Goal: Information Seeking & Learning: Learn about a topic

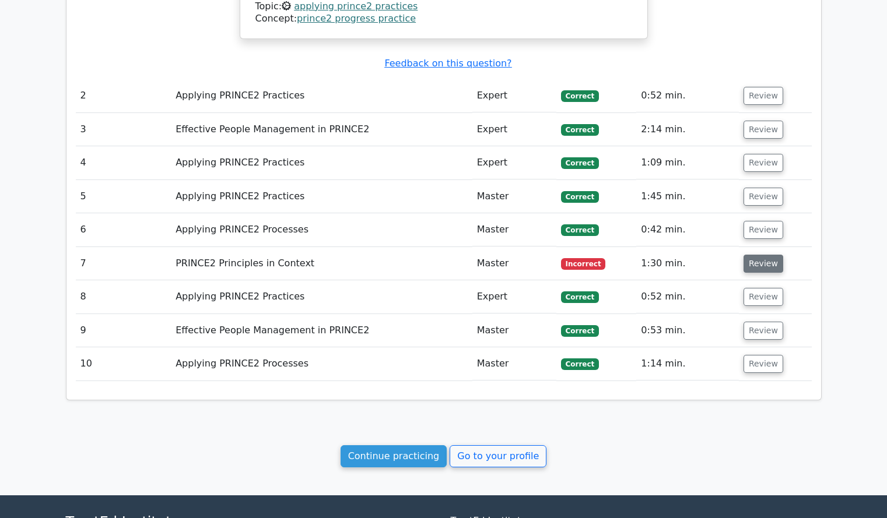
click at [754, 255] on button "Review" at bounding box center [764, 264] width 40 height 18
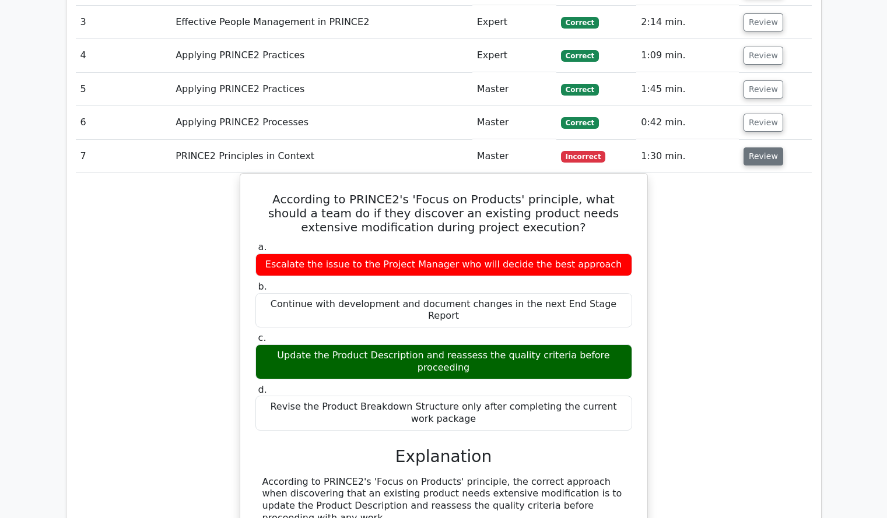
scroll to position [1351, 0]
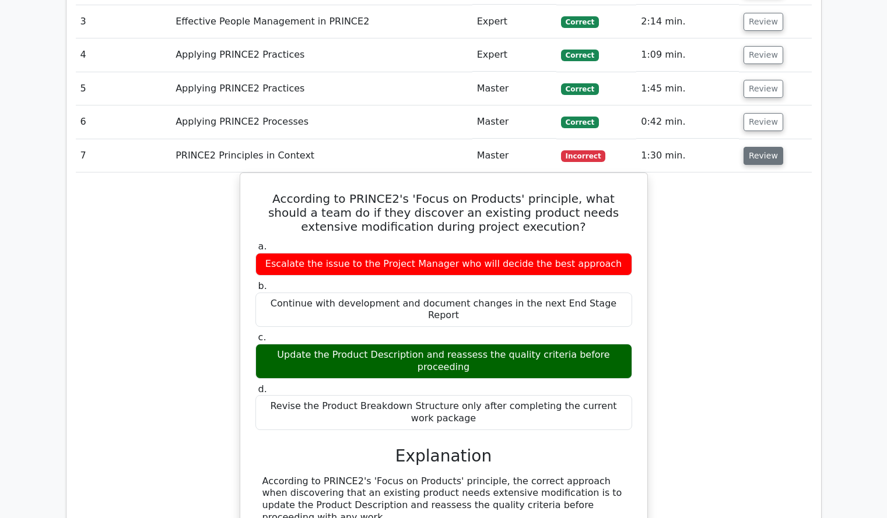
click at [754, 210] on div "According to PRINCE2's 'Focus on Products' principle, what should a team do if …" at bounding box center [444, 507] width 736 height 668
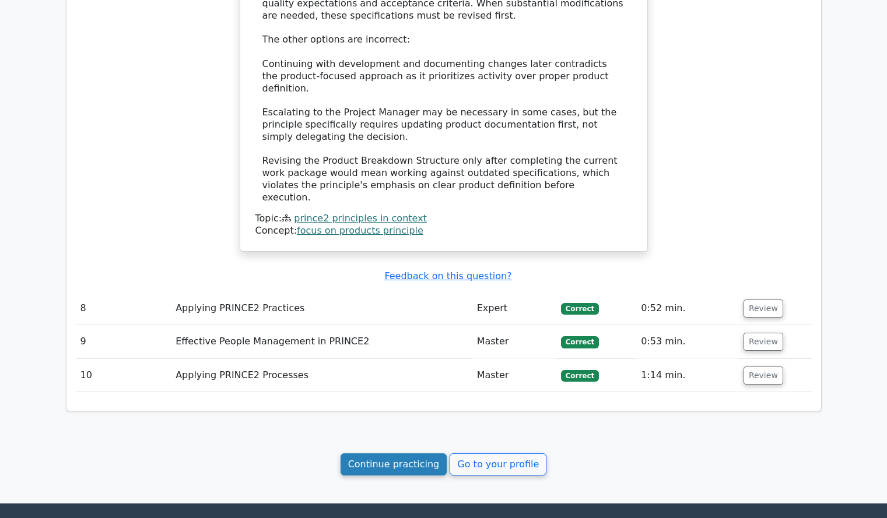
scroll to position [1940, 0]
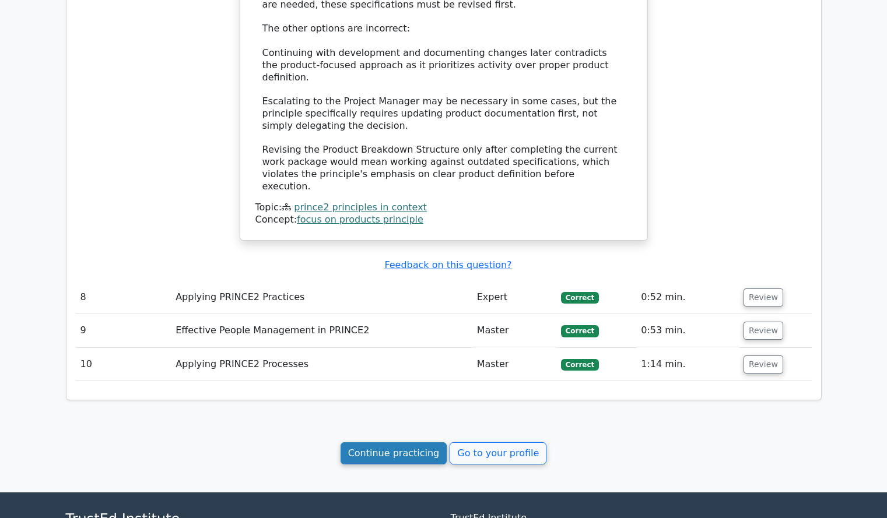
click at [405, 443] on link "Continue practicing" at bounding box center [394, 454] width 107 height 22
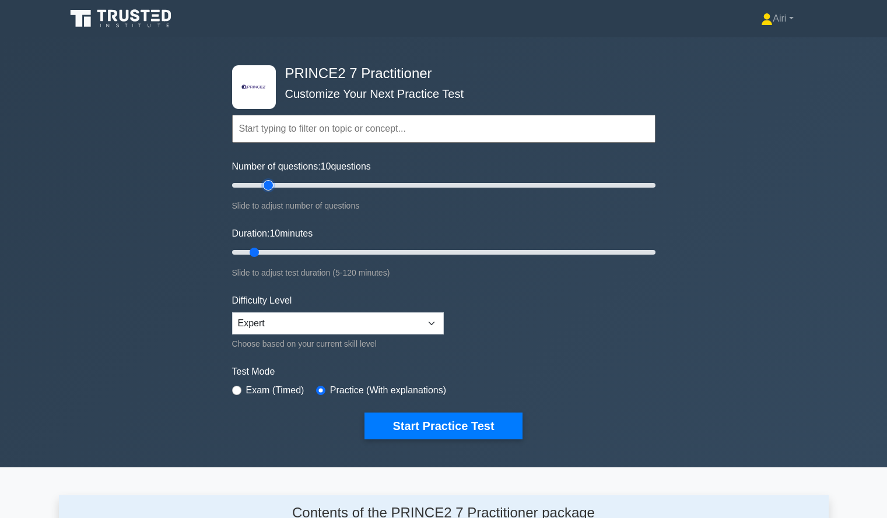
click at [270, 183] on input "Number of questions: 10 questions" at bounding box center [443, 185] width 423 height 14
type input "15"
click at [255, 187] on input "Number of questions: 15 questions" at bounding box center [443, 185] width 423 height 14
type input "40"
click at [366, 253] on input "Duration: 10 minutes" at bounding box center [443, 253] width 423 height 14
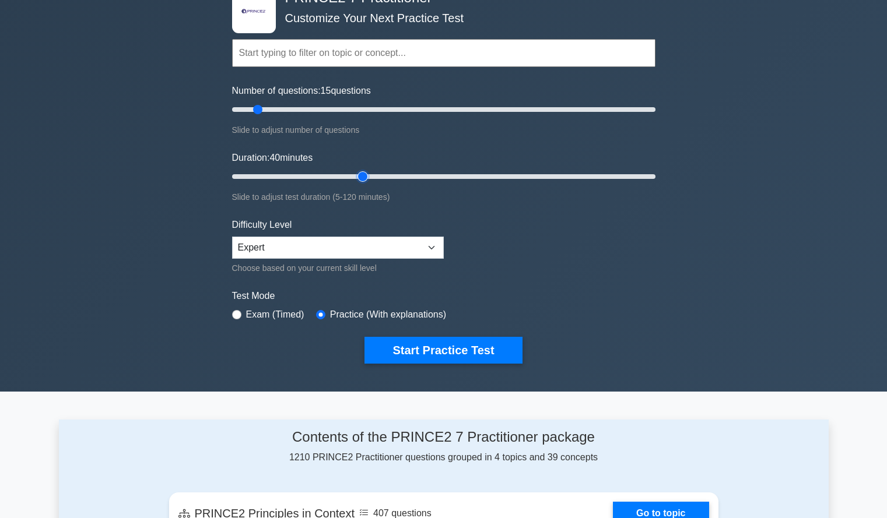
scroll to position [86, 0]
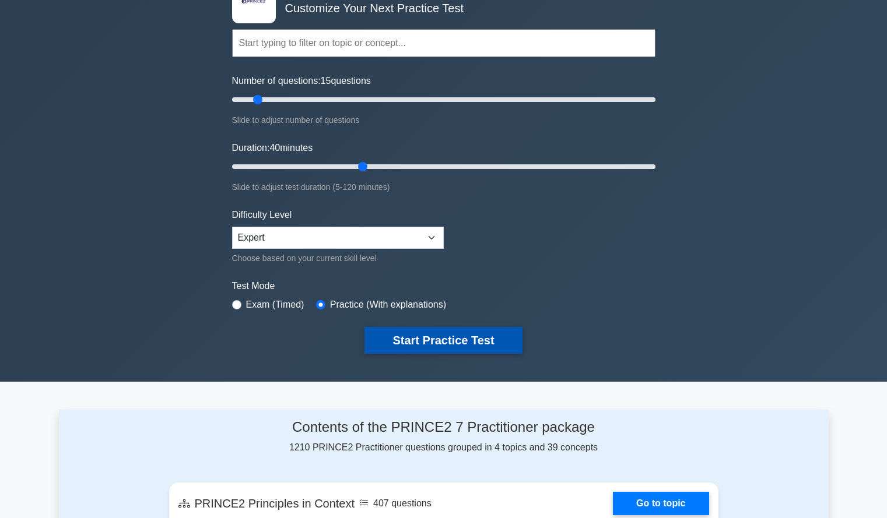
click at [476, 339] on button "Start Practice Test" at bounding box center [442, 340] width 157 height 27
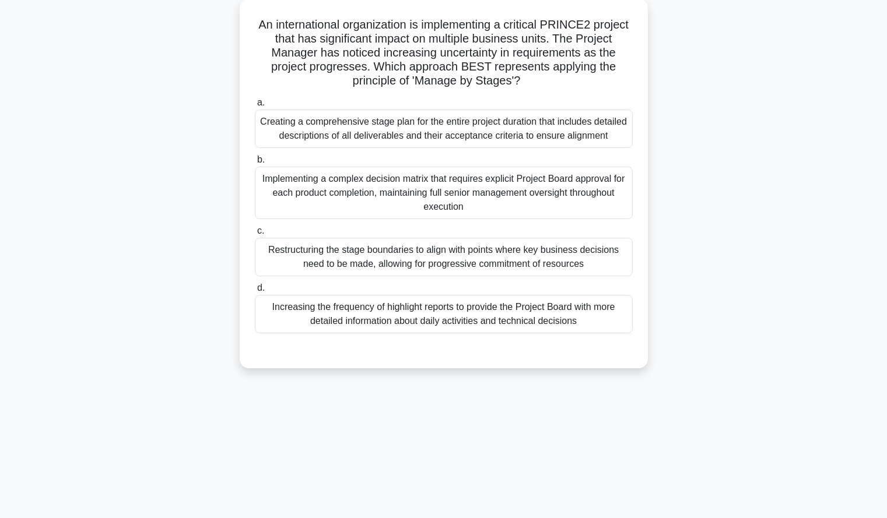
scroll to position [70, 0]
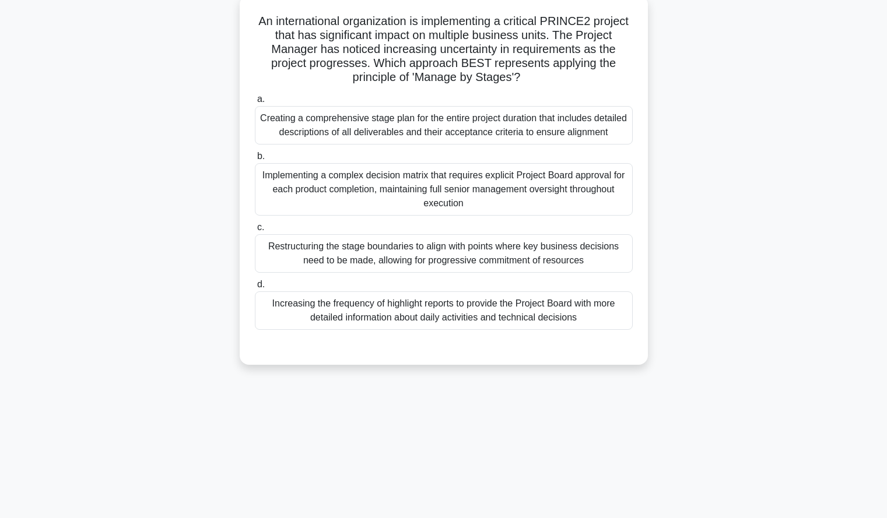
click at [612, 255] on div "Restructuring the stage boundaries to align with points where key business deci…" at bounding box center [444, 253] width 378 height 38
click at [255, 232] on input "c. Restructuring the stage boundaries to align with points where key business d…" at bounding box center [255, 228] width 0 height 8
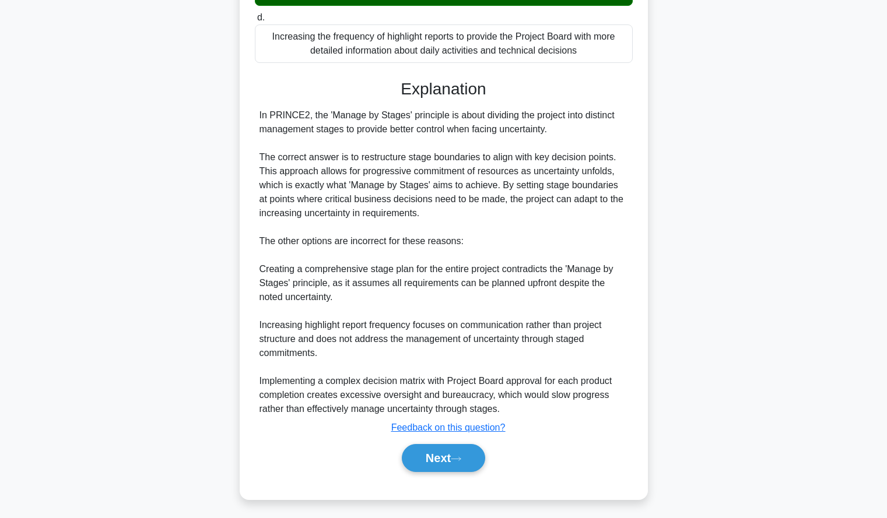
scroll to position [341, 0]
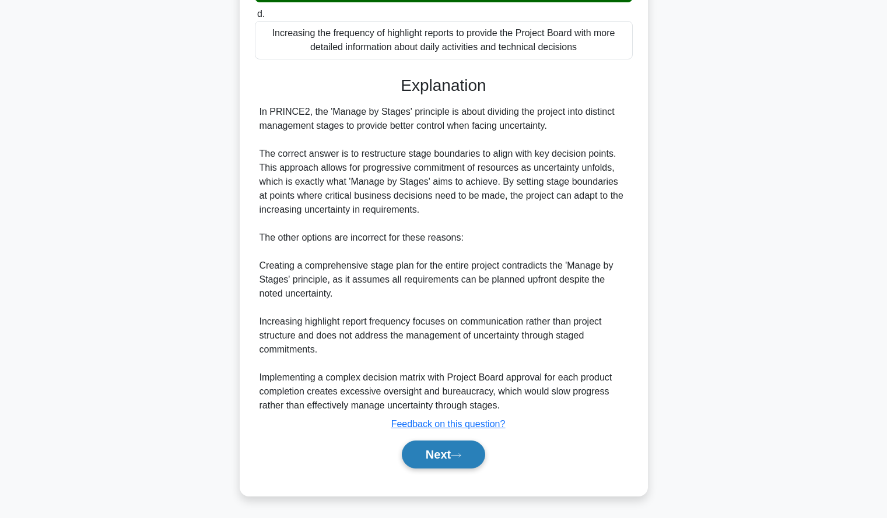
click at [411, 456] on button "Next" at bounding box center [443, 455] width 83 height 28
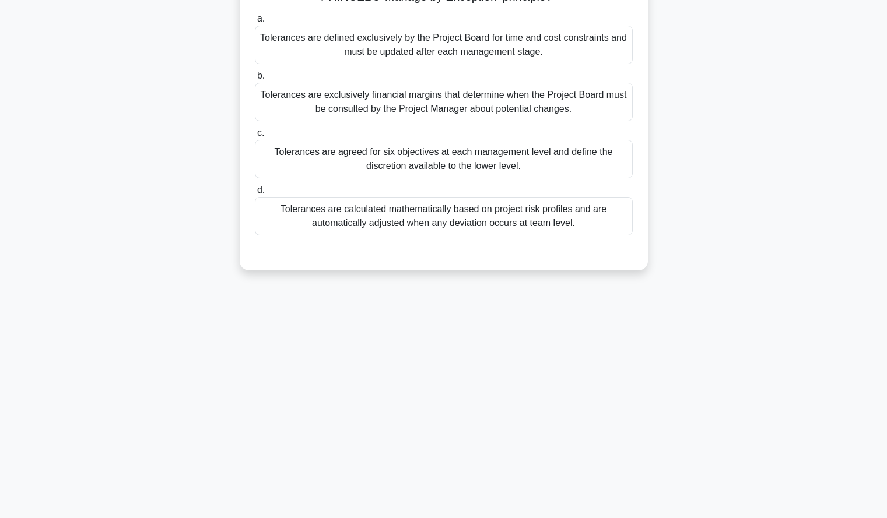
scroll to position [0, 0]
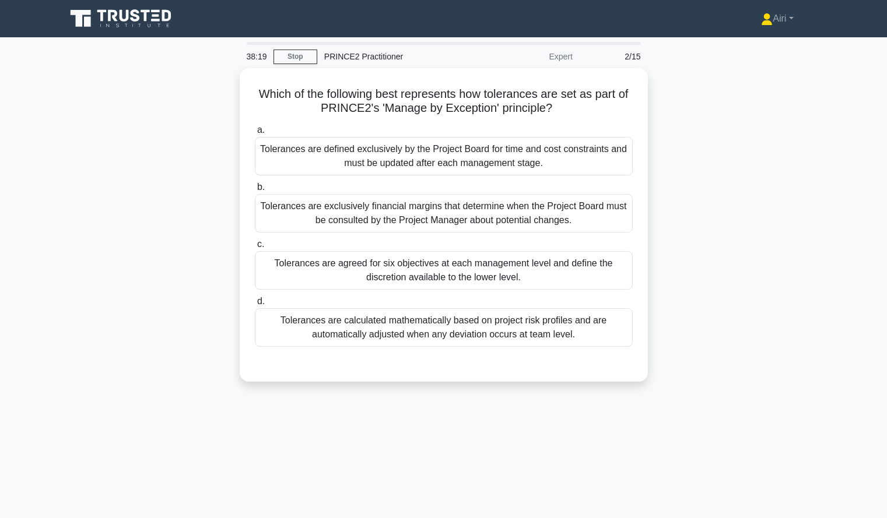
click at [708, 321] on div "Which of the following best represents how tolerances are set as part of PRINCE…" at bounding box center [444, 232] width 770 height 328
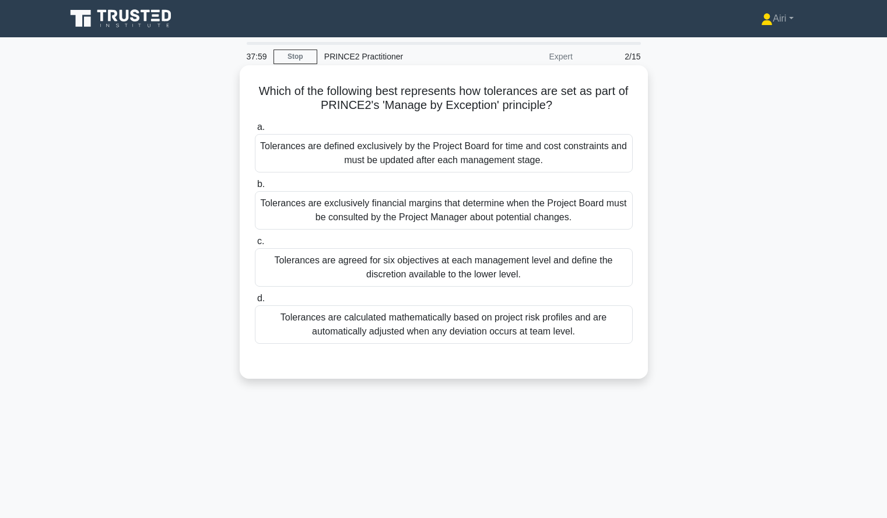
click at [594, 258] on div "Tolerances are agreed for six objectives at each management level and define th…" at bounding box center [444, 267] width 378 height 38
click at [255, 246] on input "c. Tolerances are agreed for six objectives at each management level and define…" at bounding box center [255, 242] width 0 height 8
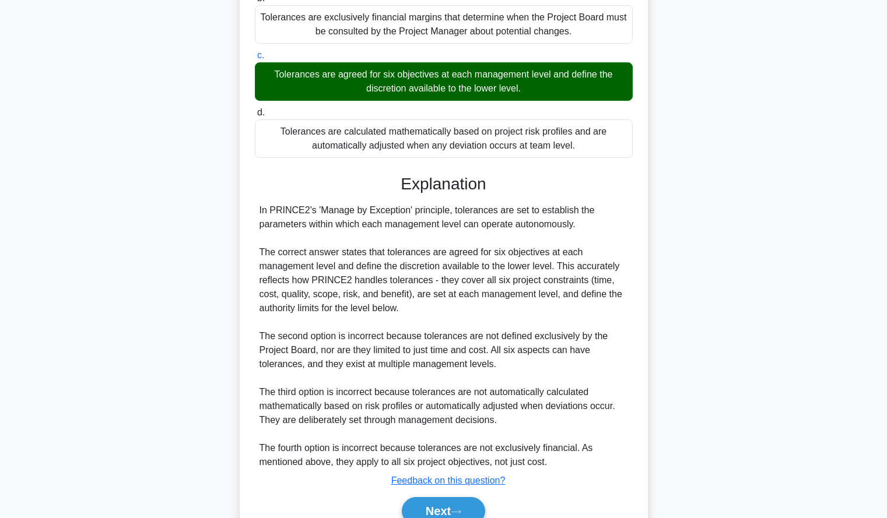
scroll to position [243, 0]
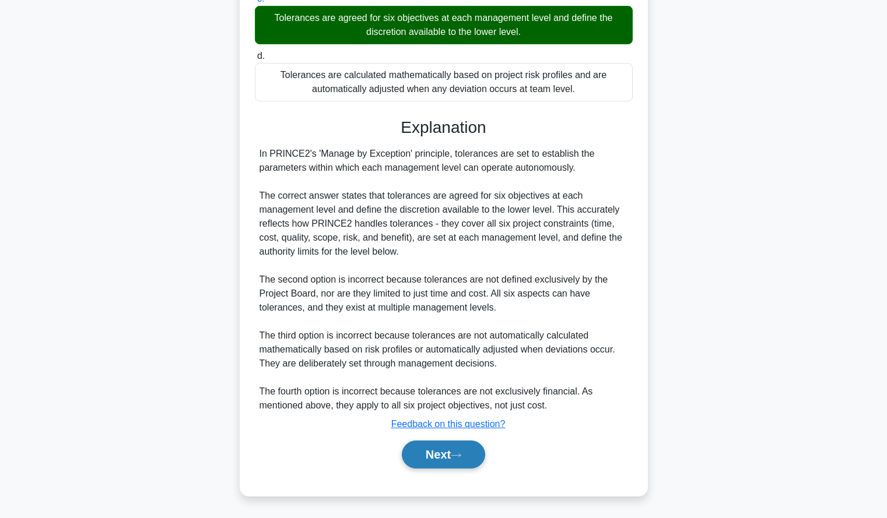
click at [412, 457] on button "Next" at bounding box center [443, 455] width 83 height 28
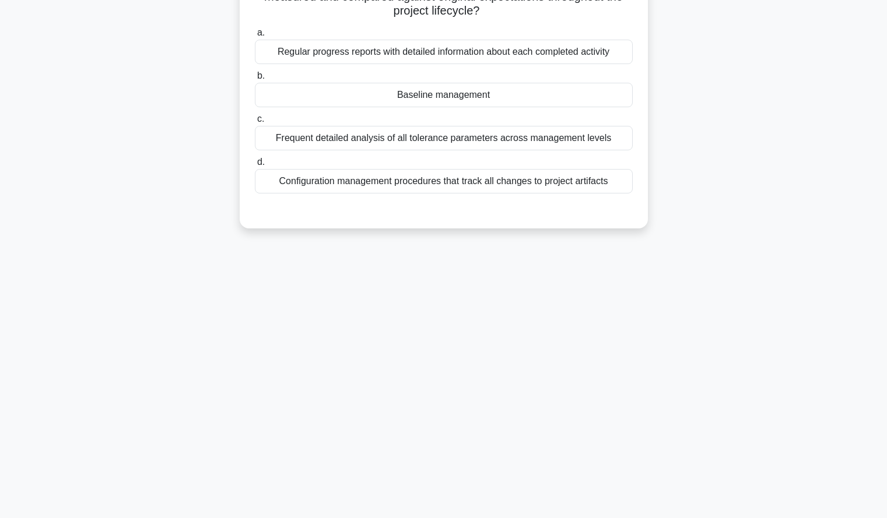
scroll to position [0, 0]
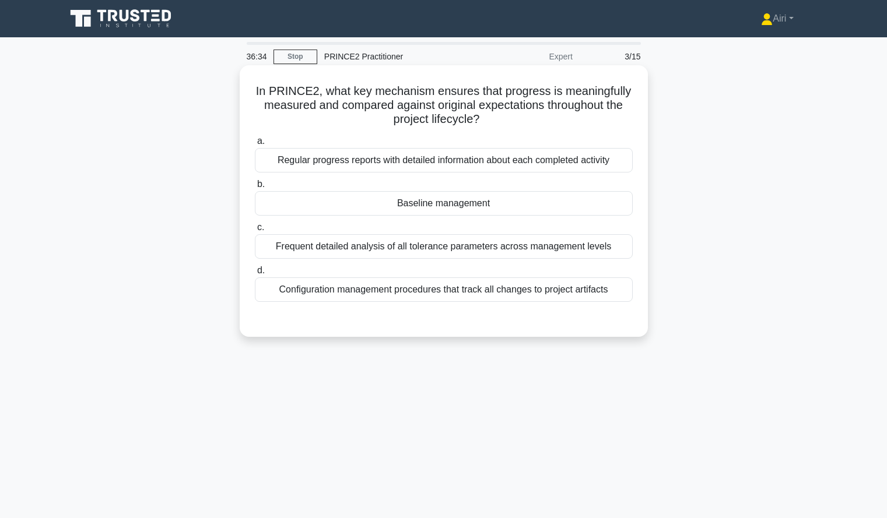
click at [491, 150] on div "Regular progress reports with detailed information about each completed activity" at bounding box center [444, 160] width 378 height 24
click at [255, 145] on input "a. Regular progress reports with detailed information about each completed acti…" at bounding box center [255, 142] width 0 height 8
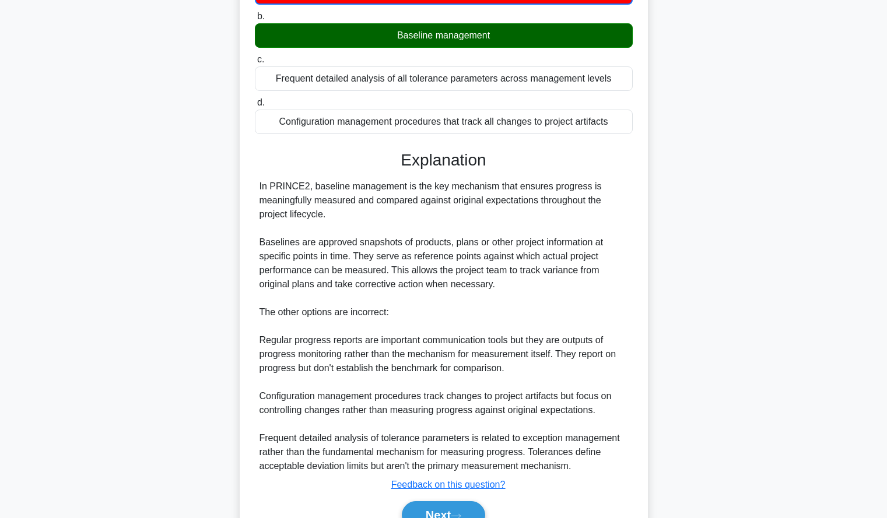
scroll to position [230, 0]
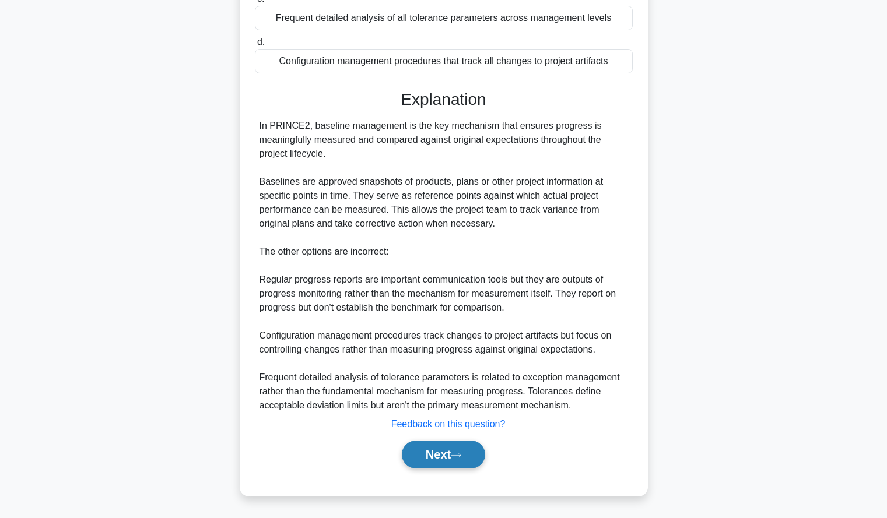
click at [439, 444] on button "Next" at bounding box center [443, 455] width 83 height 28
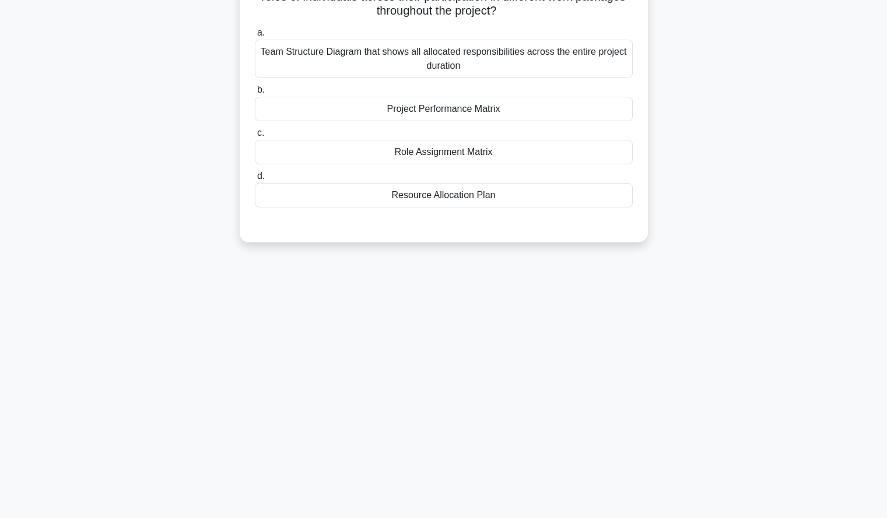
scroll to position [0, 0]
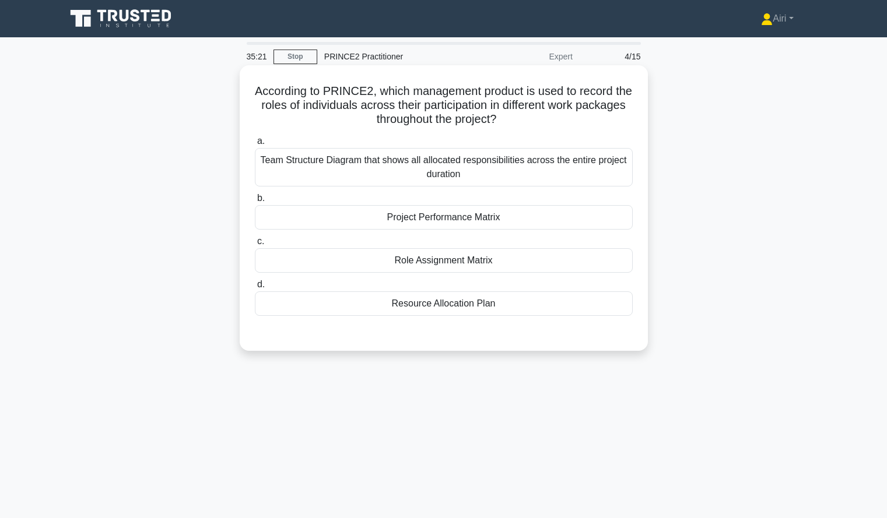
click at [598, 155] on div "Team Structure Diagram that shows all allocated responsibilities across the ent…" at bounding box center [444, 167] width 378 height 38
click at [255, 145] on input "a. Team Structure Diagram that shows all allocated responsibilities across the …" at bounding box center [255, 142] width 0 height 8
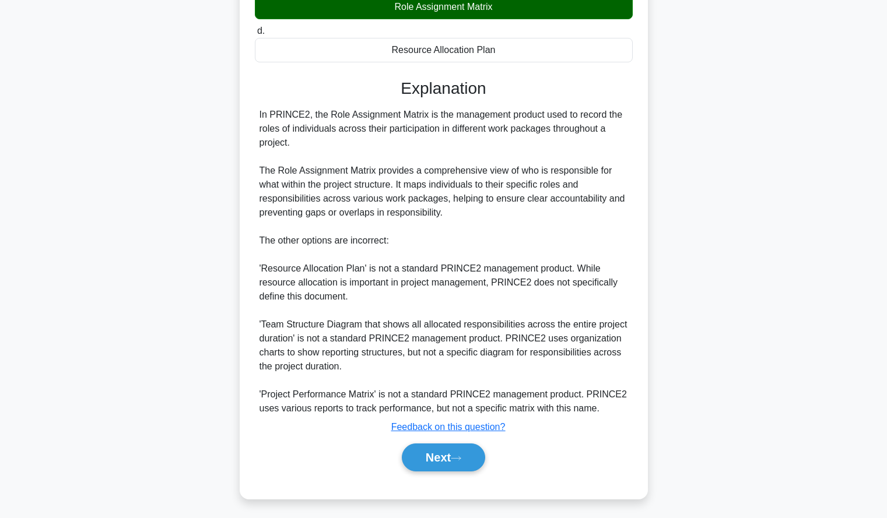
scroll to position [258, 0]
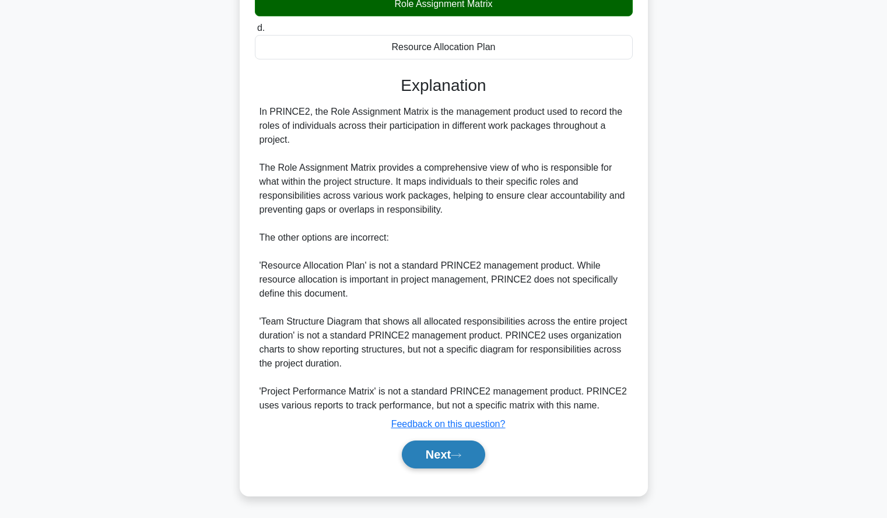
click at [435, 451] on button "Next" at bounding box center [443, 455] width 83 height 28
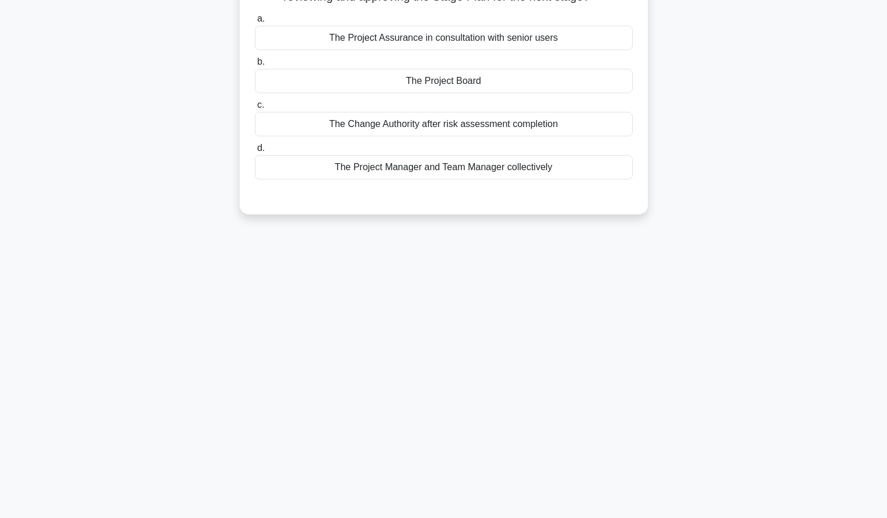
scroll to position [0, 0]
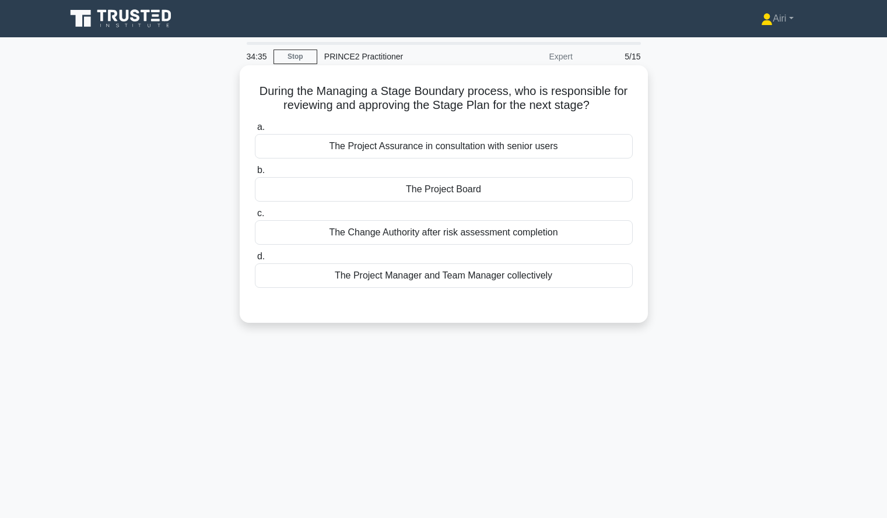
click at [605, 190] on div "The Project Board" at bounding box center [444, 189] width 378 height 24
click at [255, 174] on input "b. The Project Board" at bounding box center [255, 171] width 0 height 8
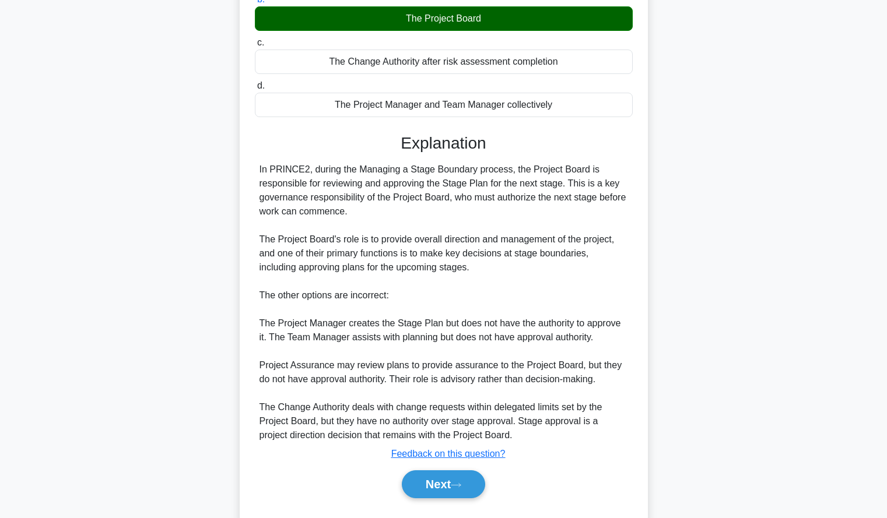
scroll to position [173, 0]
click at [713, 213] on div "During the Managing a Stage Boundary process, who is responsible for reviewing …" at bounding box center [444, 218] width 770 height 646
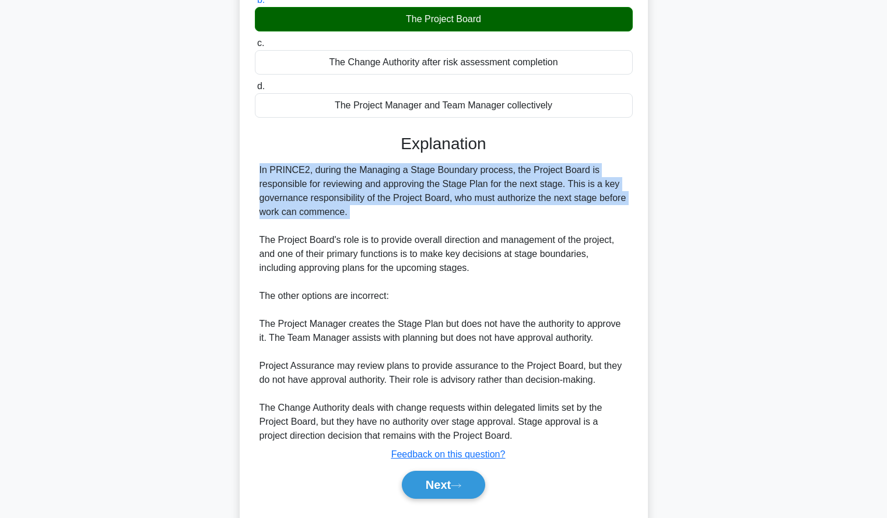
click at [713, 213] on div "During the Managing a Stage Boundary process, who is responsible for reviewing …" at bounding box center [444, 218] width 770 height 646
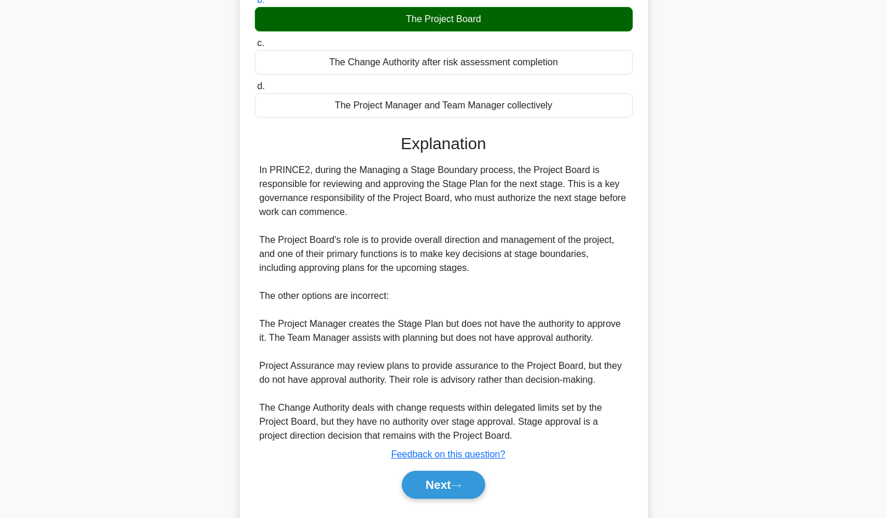
click at [709, 201] on div "During the Managing a Stage Boundary process, who is responsible for reviewing …" at bounding box center [444, 218] width 770 height 646
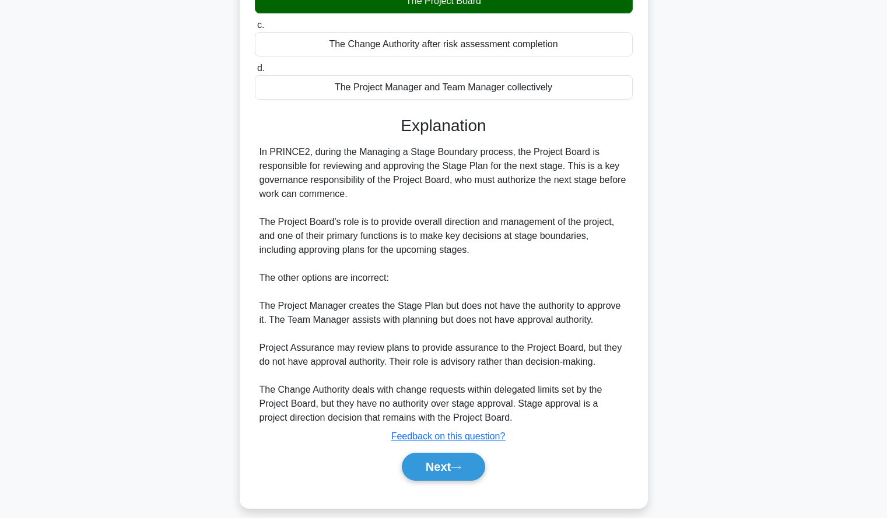
scroll to position [201, 0]
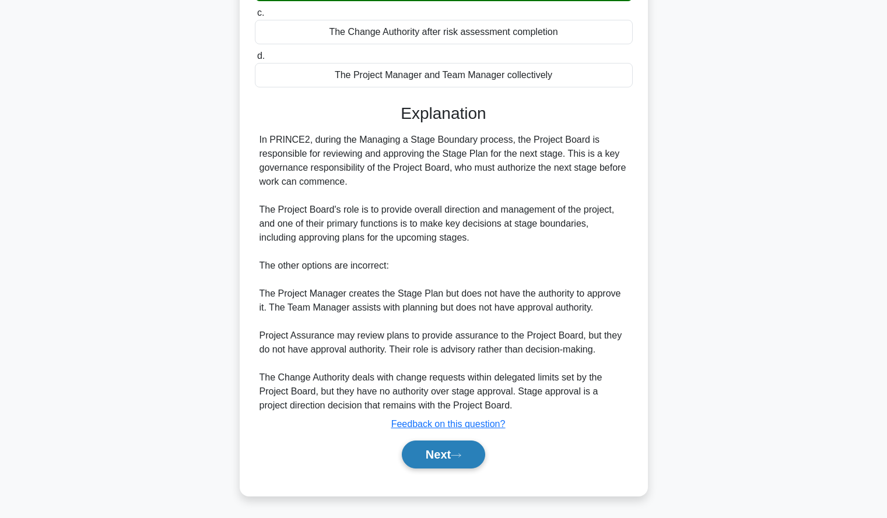
click at [422, 458] on button "Next" at bounding box center [443, 455] width 83 height 28
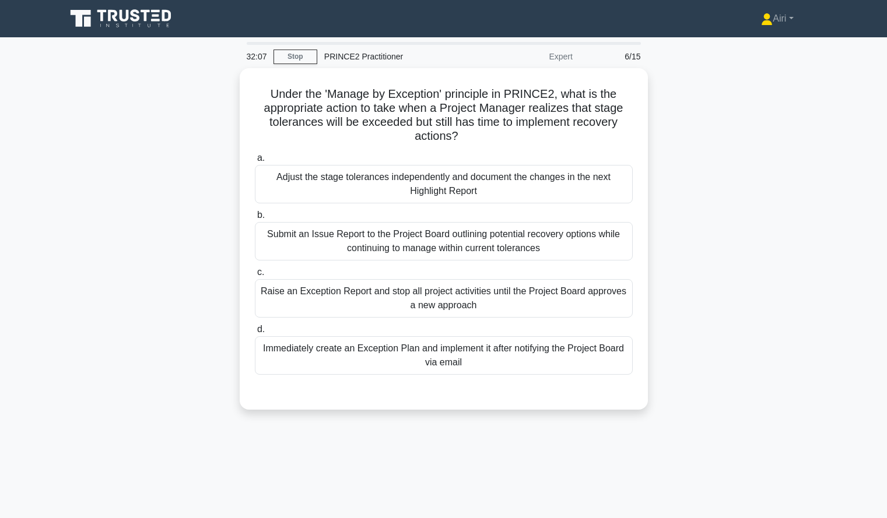
scroll to position [1, 0]
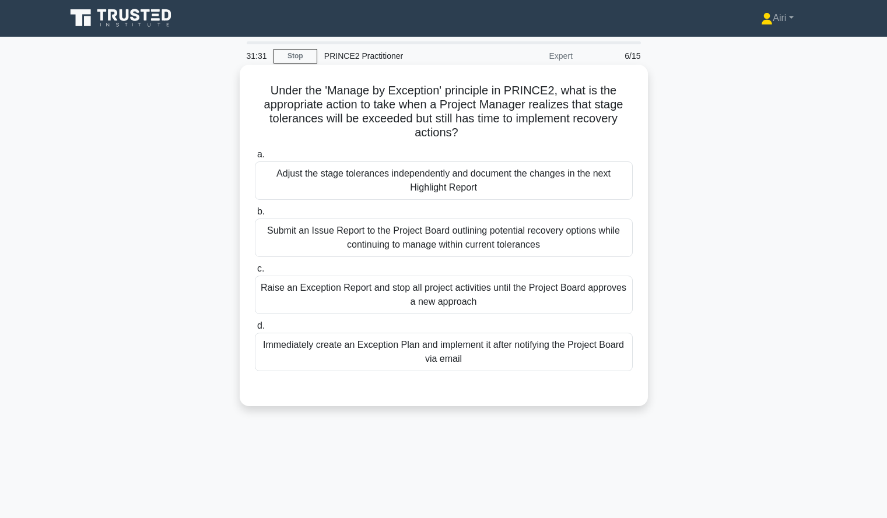
click at [577, 299] on div "Raise an Exception Report and stop all project activities until the Project Boa…" at bounding box center [444, 295] width 378 height 38
click at [255, 273] on input "c. Raise an Exception Report and stop all project activities until the Project …" at bounding box center [255, 269] width 0 height 8
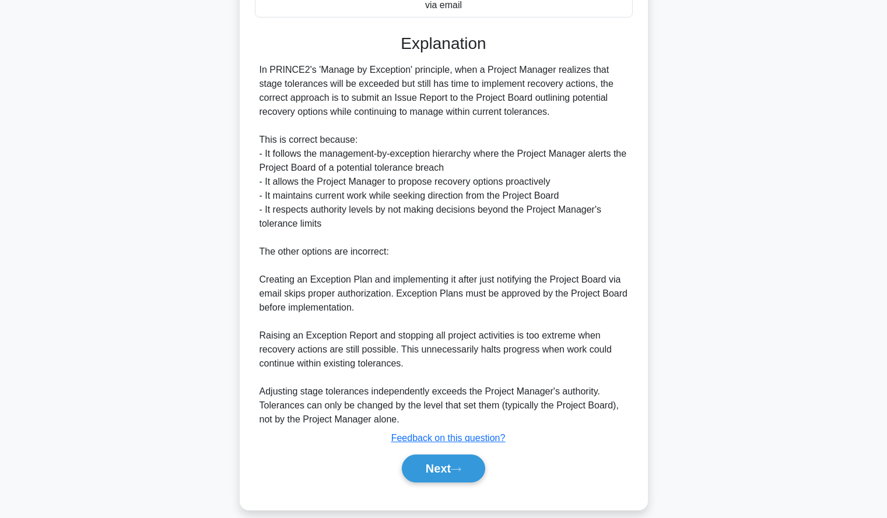
scroll to position [370, 0]
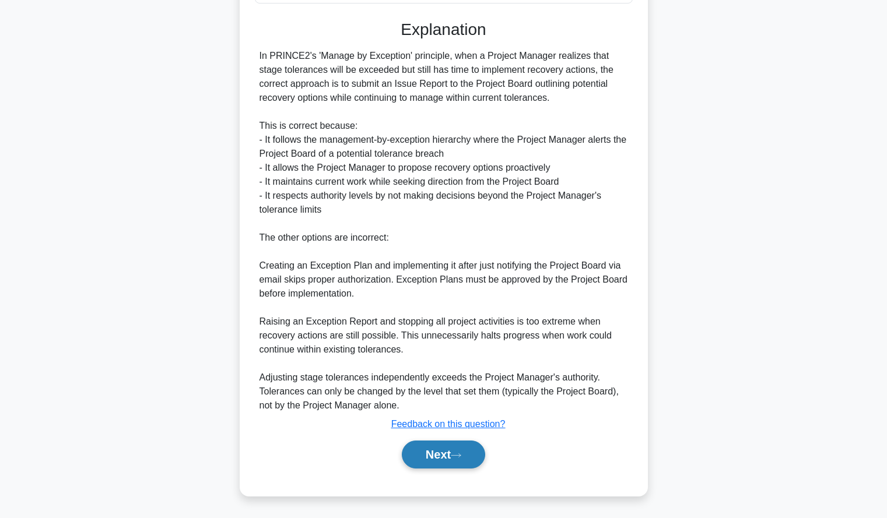
click at [419, 459] on button "Next" at bounding box center [443, 455] width 83 height 28
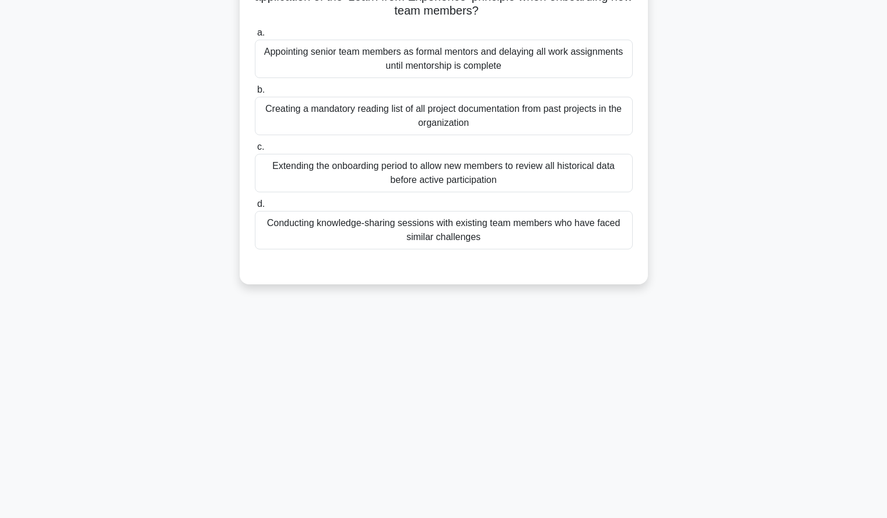
scroll to position [0, 0]
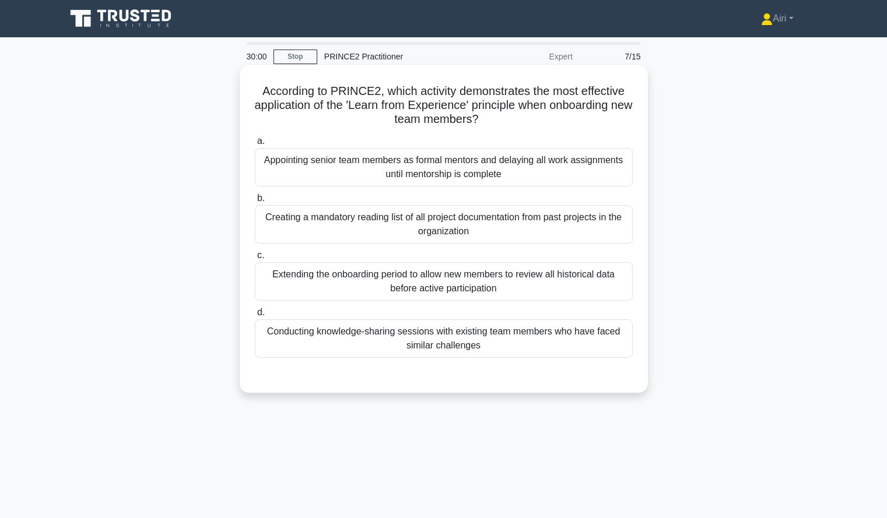
click at [593, 346] on div "Conducting knowledge-sharing sessions with existing team members who have faced…" at bounding box center [444, 339] width 378 height 38
click at [255, 317] on input "d. Conducting knowledge-sharing sessions with existing team members who have fa…" at bounding box center [255, 313] width 0 height 8
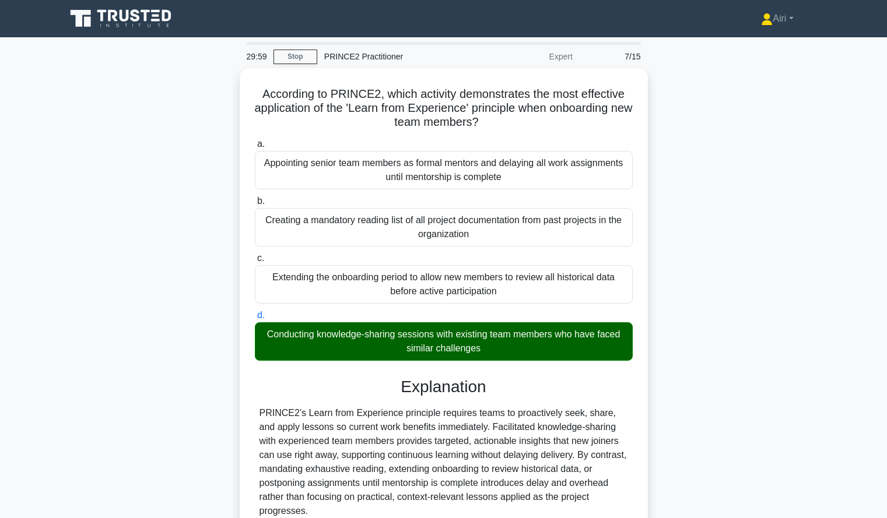
scroll to position [111, 0]
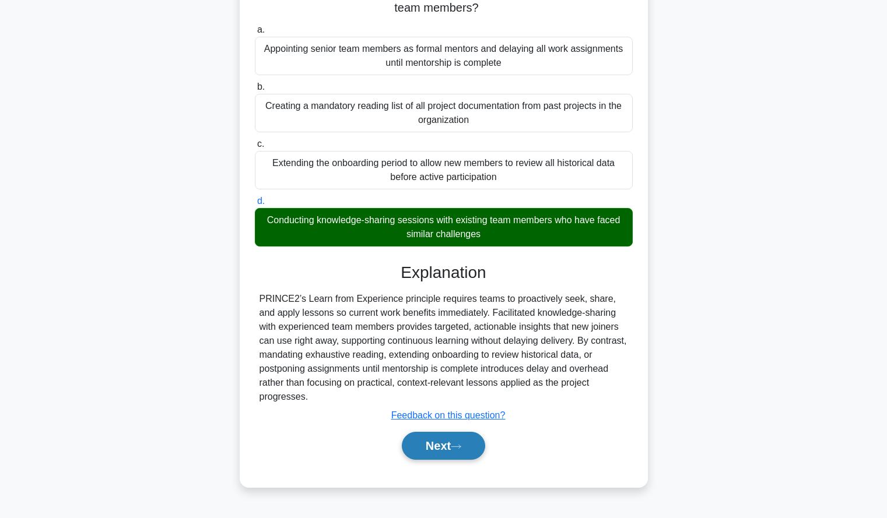
click at [408, 451] on button "Next" at bounding box center [443, 446] width 83 height 28
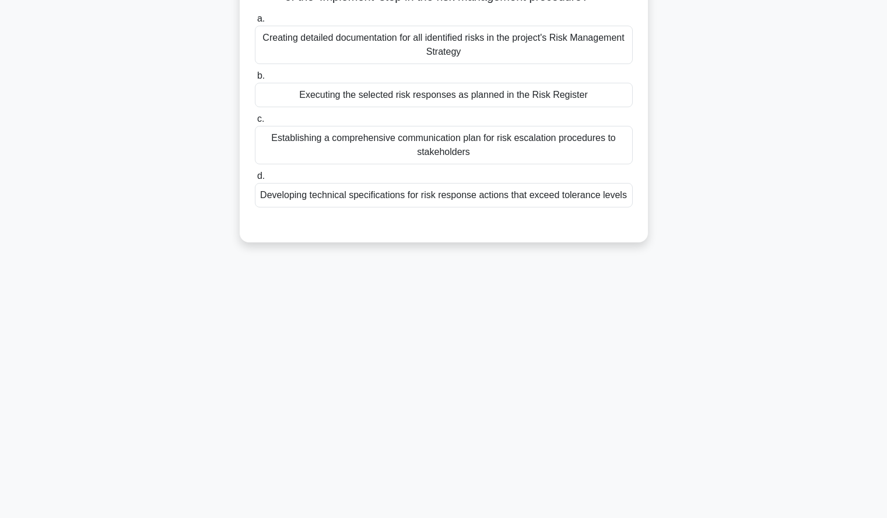
scroll to position [0, 0]
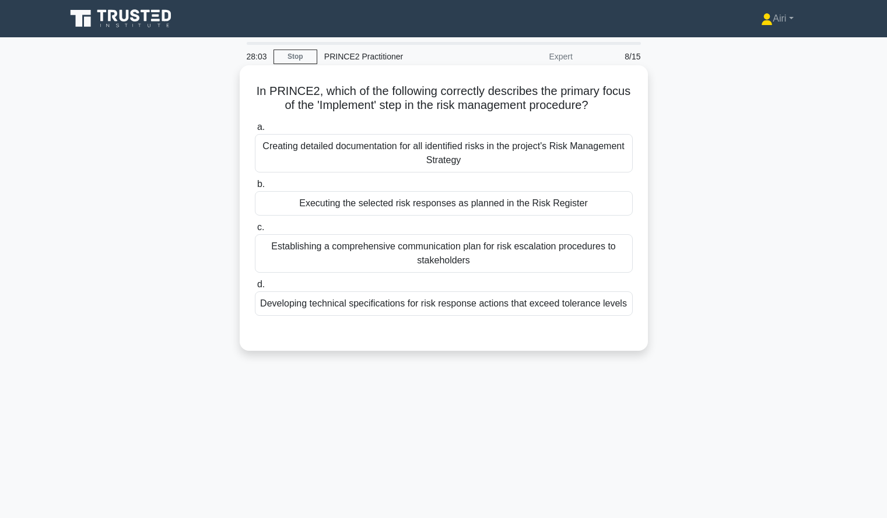
click at [599, 199] on div "Executing the selected risk responses as planned in the Risk Register" at bounding box center [444, 203] width 378 height 24
click at [255, 188] on input "b. Executing the selected risk responses as planned in the Risk Register" at bounding box center [255, 185] width 0 height 8
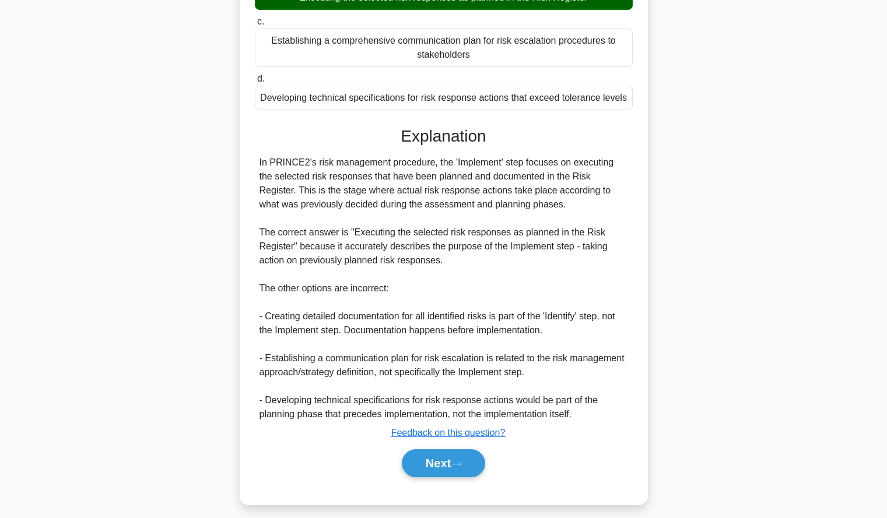
scroll to position [215, 0]
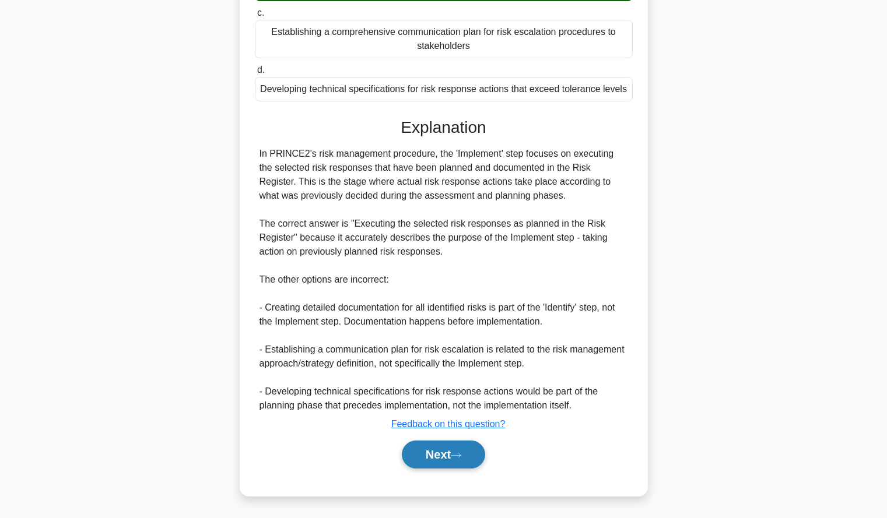
click at [429, 461] on button "Next" at bounding box center [443, 455] width 83 height 28
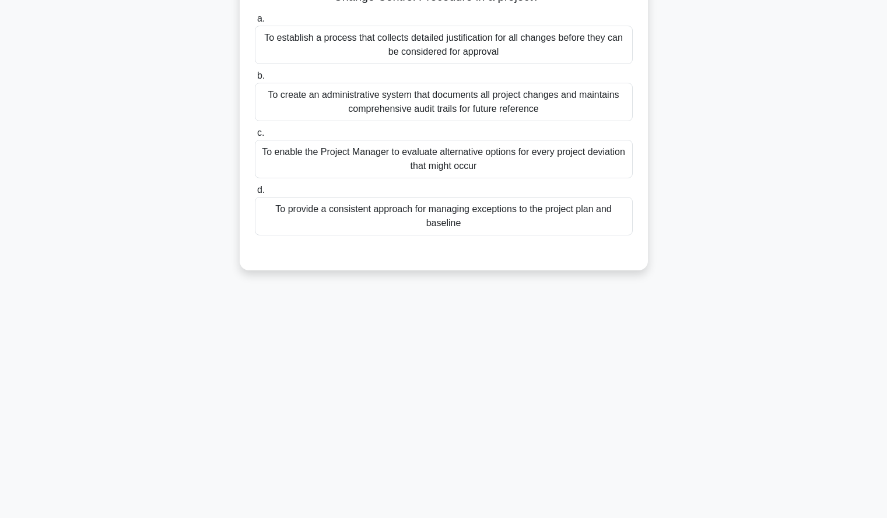
scroll to position [0, 0]
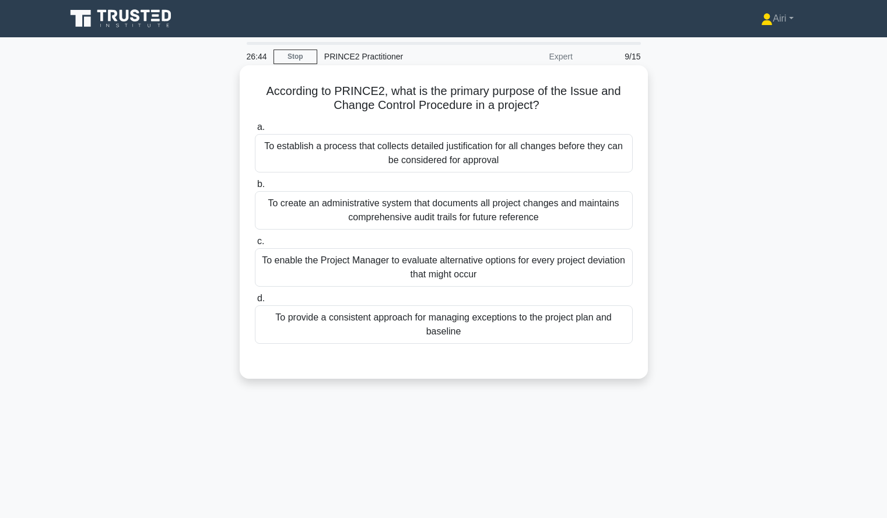
click at [622, 161] on div "To establish a process that collects detailed justification for all changes bef…" at bounding box center [444, 153] width 378 height 38
click at [255, 131] on input "a. To establish a process that collects detailed justification for all changes …" at bounding box center [255, 128] width 0 height 8
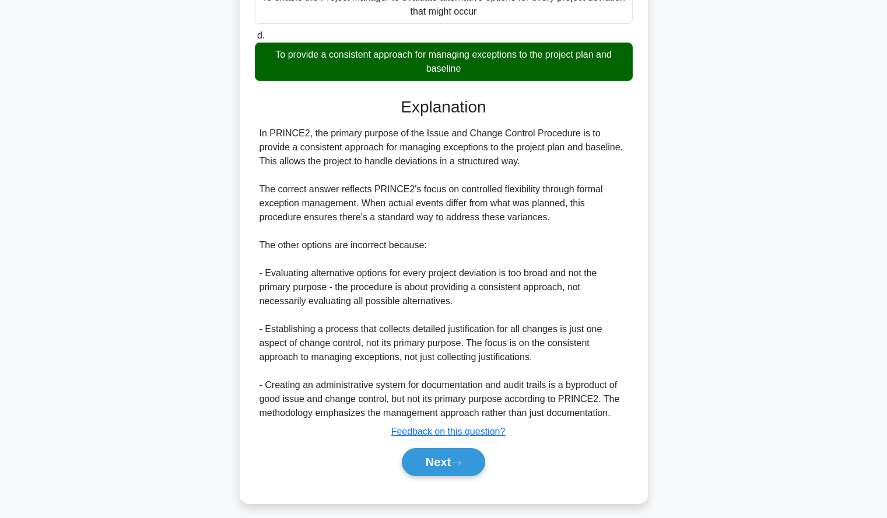
scroll to position [272, 0]
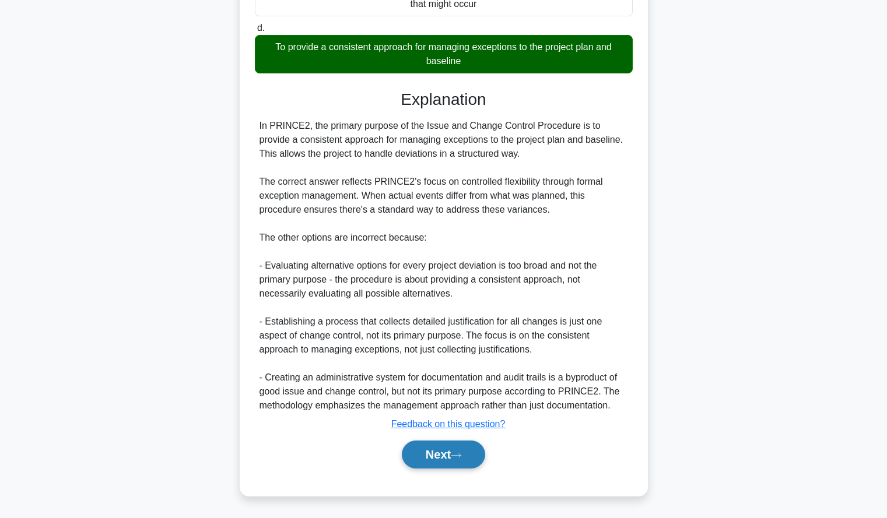
click at [422, 444] on button "Next" at bounding box center [443, 455] width 83 height 28
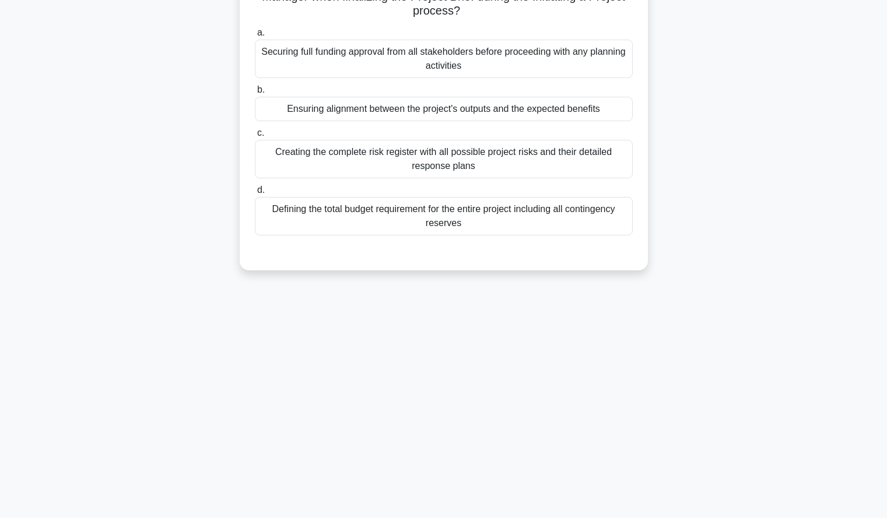
scroll to position [0, 0]
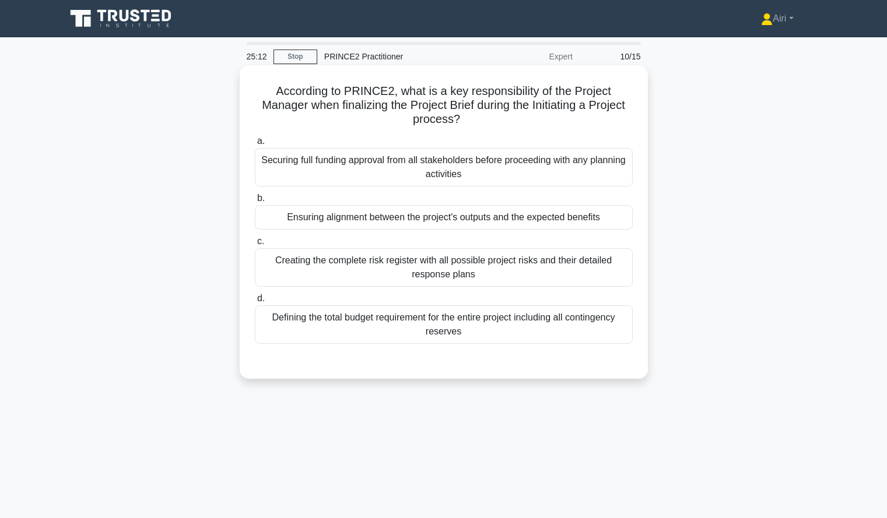
click at [619, 220] on div "Ensuring alignment between the project's outputs and the expected benefits" at bounding box center [444, 217] width 378 height 24
click at [255, 202] on input "b. Ensuring alignment between the project's outputs and the expected benefits" at bounding box center [255, 199] width 0 height 8
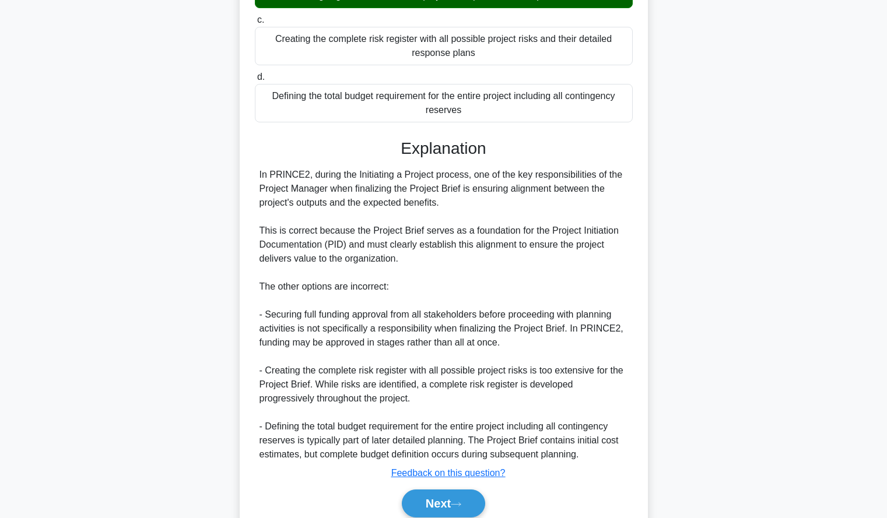
scroll to position [271, 0]
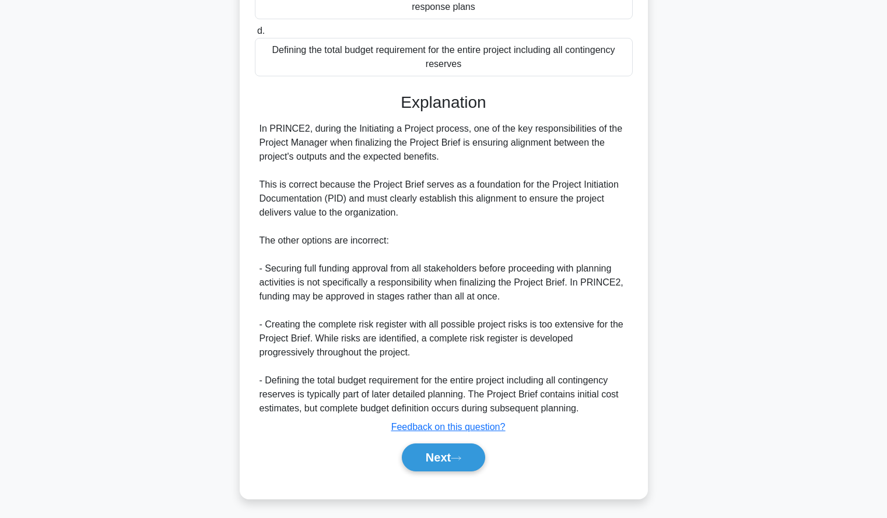
drag, startPoint x: 422, startPoint y: 456, endPoint x: 749, endPoint y: 317, distance: 355.6
click at [749, 317] on div "According to PRINCE2, what is a key responsibility of the Project Manager when …" at bounding box center [444, 156] width 770 height 716
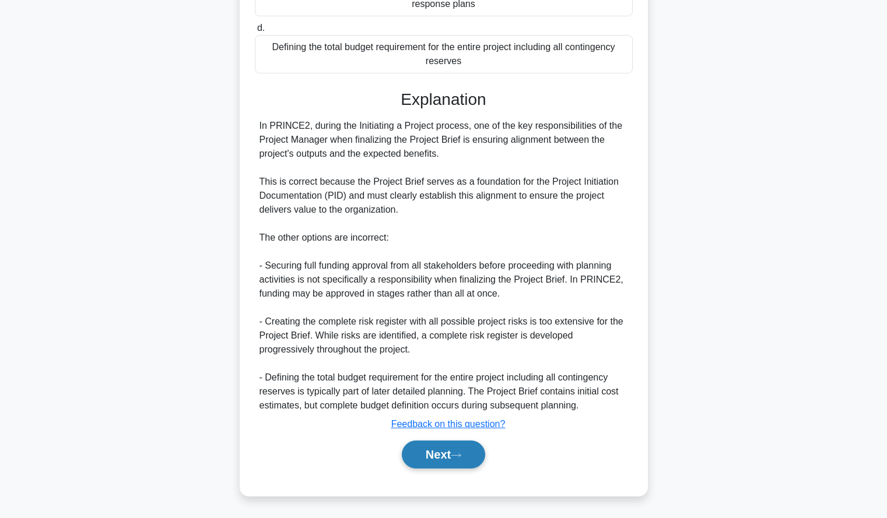
click at [469, 450] on button "Next" at bounding box center [443, 455] width 83 height 28
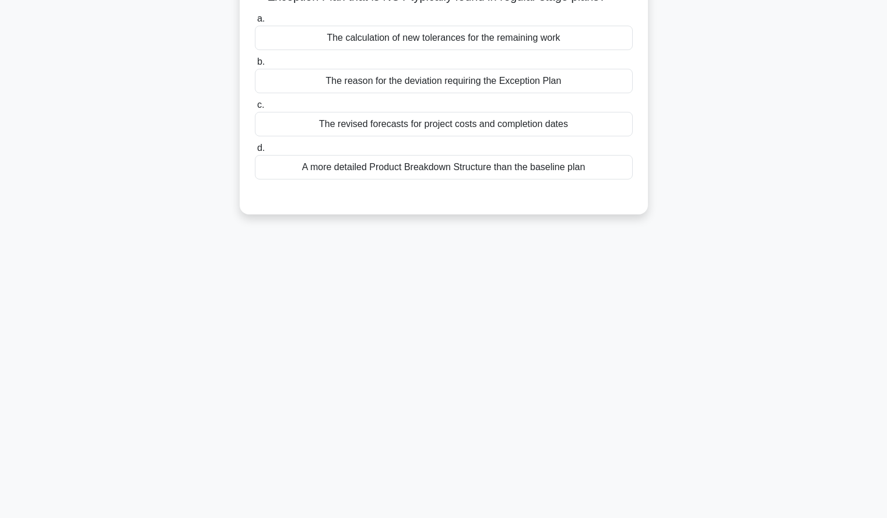
scroll to position [0, 0]
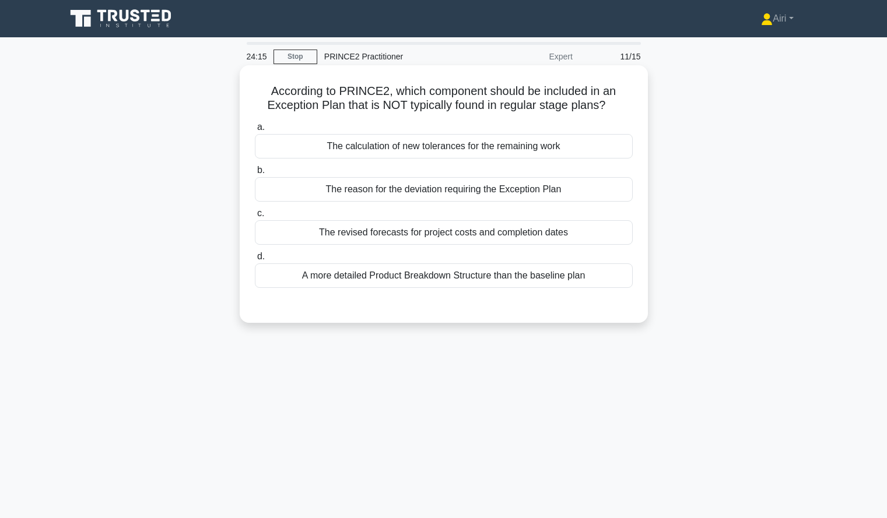
click at [593, 190] on div "The reason for the deviation requiring the Exception Plan" at bounding box center [444, 189] width 378 height 24
click at [255, 174] on input "b. The reason for the deviation requiring the Exception Plan" at bounding box center [255, 171] width 0 height 8
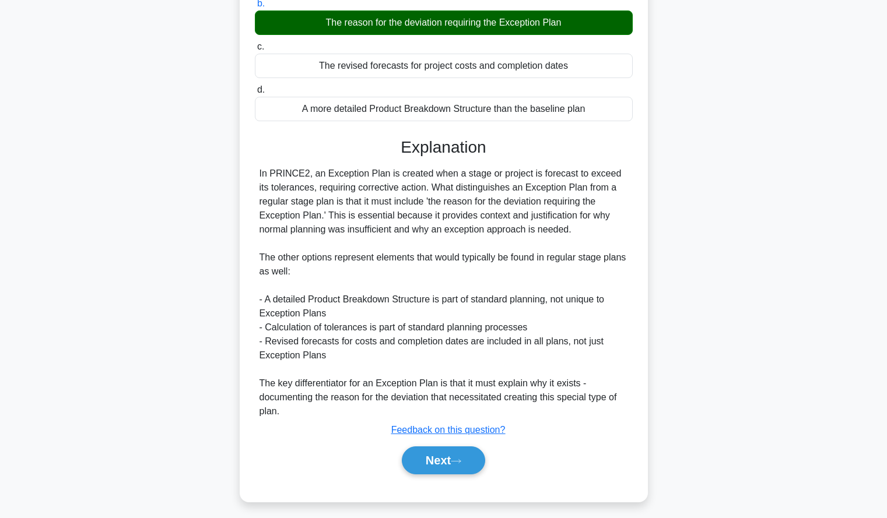
scroll to position [173, 0]
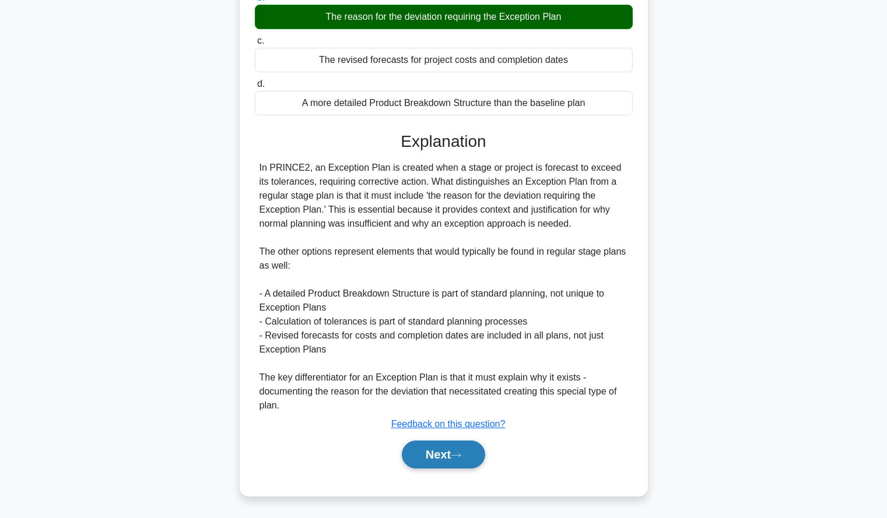
click at [410, 454] on button "Next" at bounding box center [443, 455] width 83 height 28
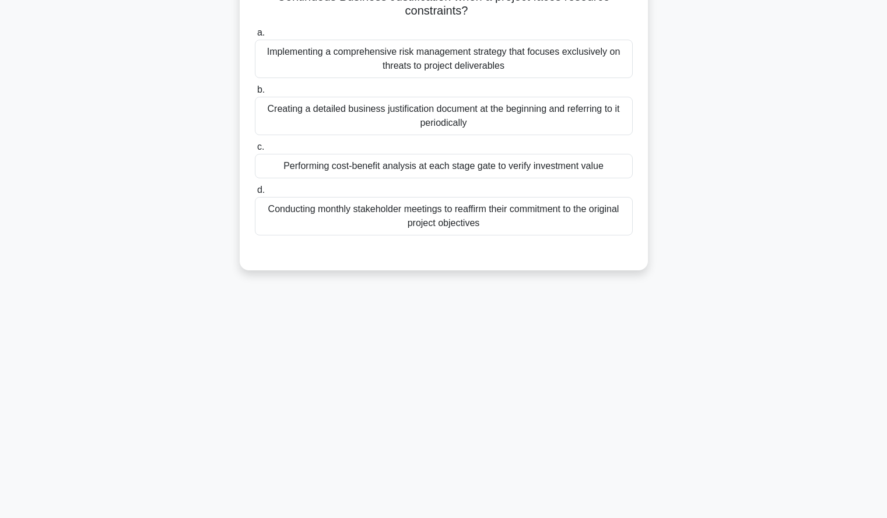
scroll to position [0, 0]
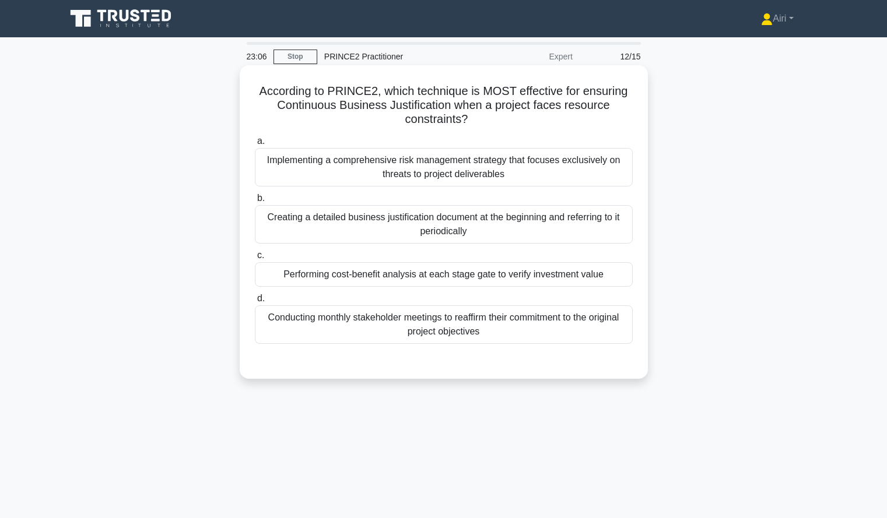
click at [621, 280] on div "Performing cost-benefit analysis at each stage gate to verify investment value" at bounding box center [444, 274] width 378 height 24
click at [255, 260] on input "c. Performing cost-benefit analysis at each stage gate to verify investment val…" at bounding box center [255, 256] width 0 height 8
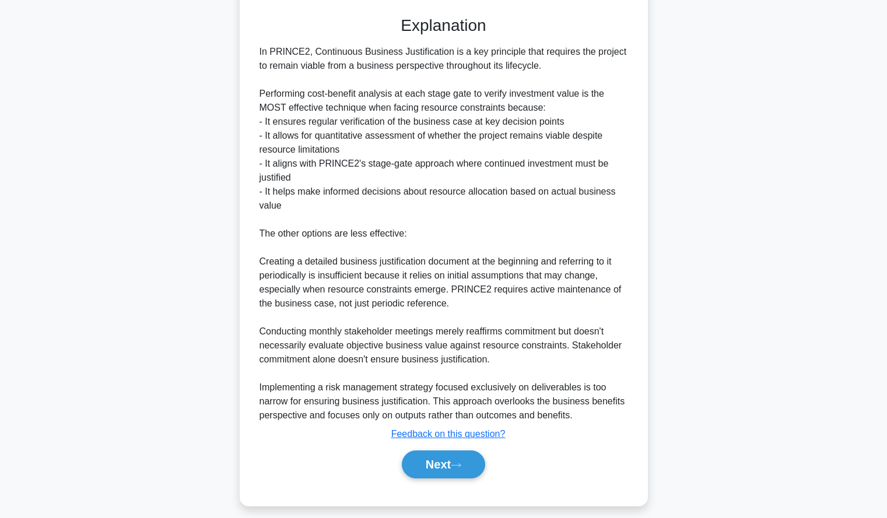
scroll to position [355, 0]
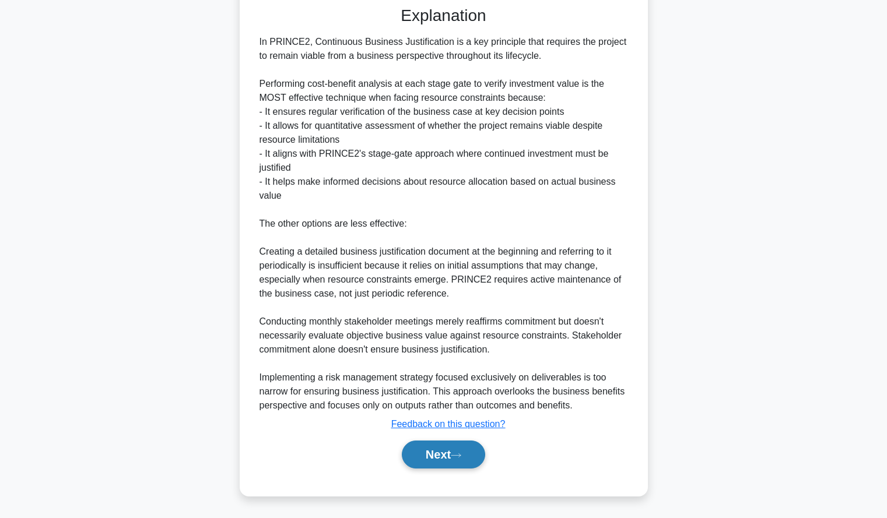
click at [422, 462] on button "Next" at bounding box center [443, 455] width 83 height 28
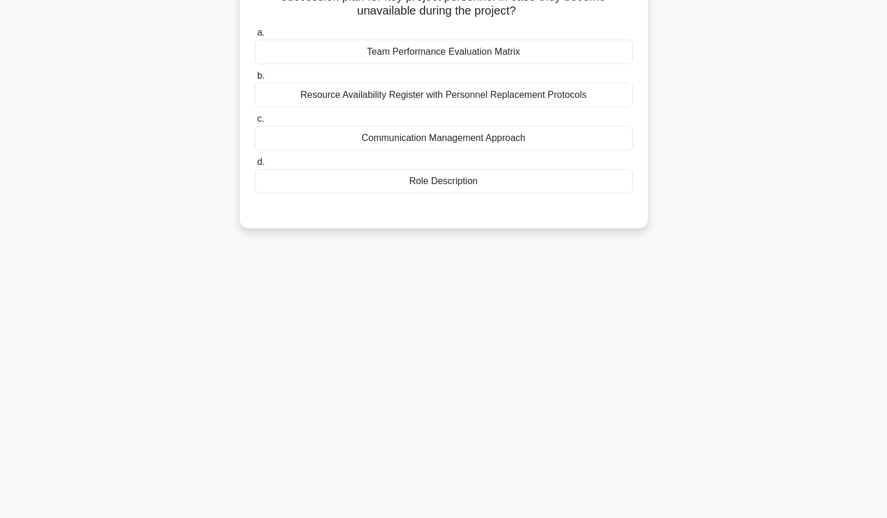
scroll to position [0, 0]
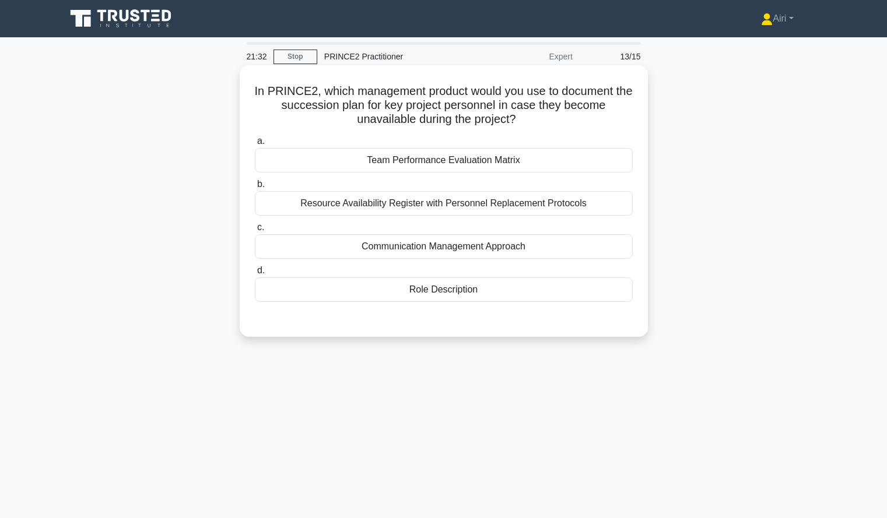
click at [594, 202] on div "Resource Availability Register with Personnel Replacement Protocols" at bounding box center [444, 203] width 378 height 24
click at [255, 188] on input "b. Resource Availability Register with Personnel Replacement Protocols" at bounding box center [255, 185] width 0 height 8
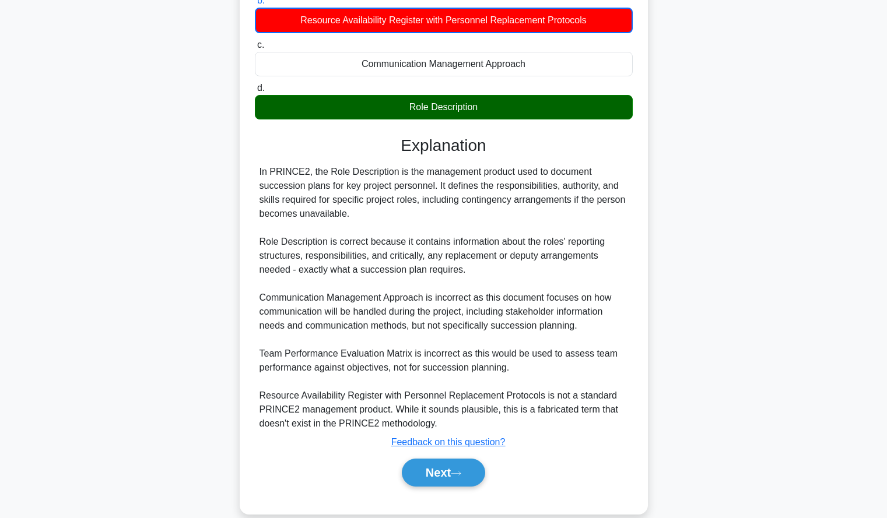
scroll to position [187, 0]
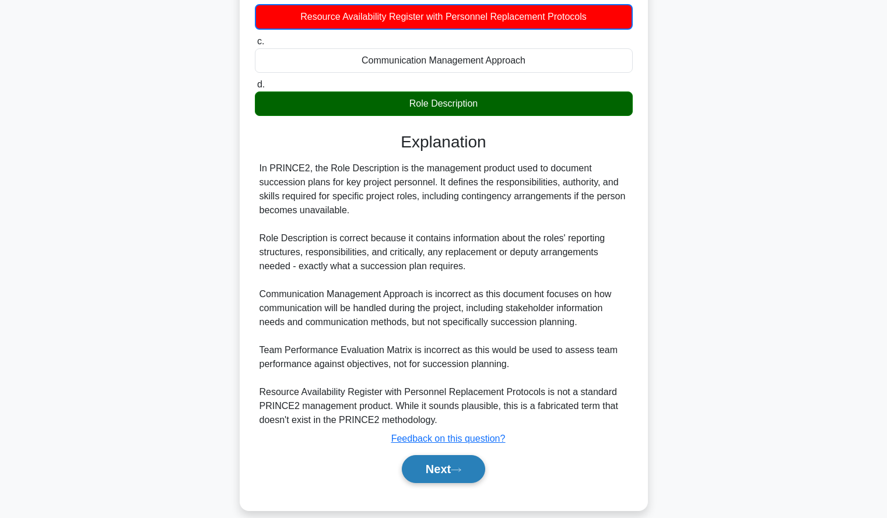
click at [454, 464] on button "Next" at bounding box center [443, 469] width 83 height 28
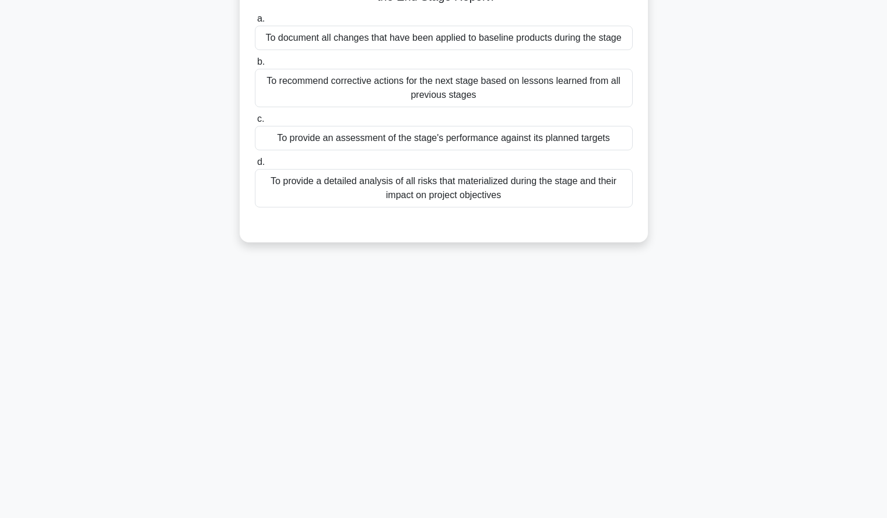
scroll to position [0, 0]
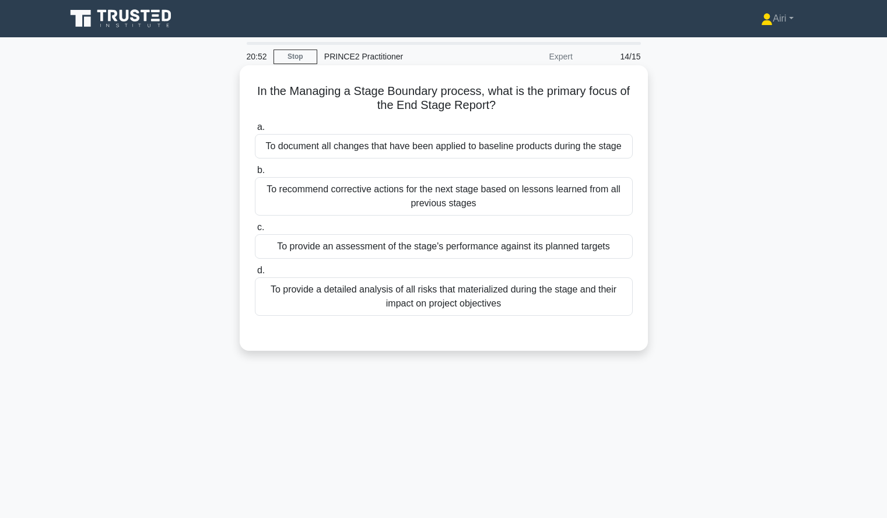
click at [609, 248] on div "To provide an assessment of the stage's performance against its planned targets" at bounding box center [444, 246] width 378 height 24
click at [255, 232] on input "c. To provide an assessment of the stage's performance against its planned targ…" at bounding box center [255, 228] width 0 height 8
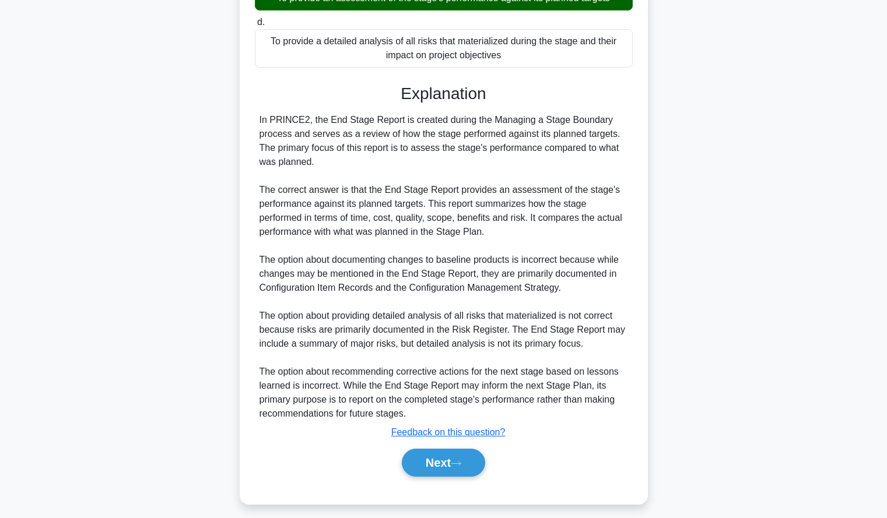
scroll to position [257, 0]
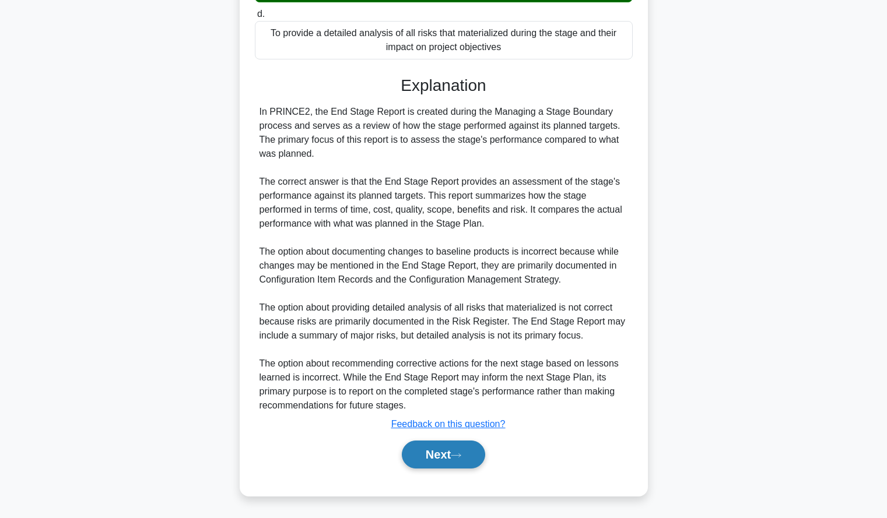
click at [467, 451] on button "Next" at bounding box center [443, 455] width 83 height 28
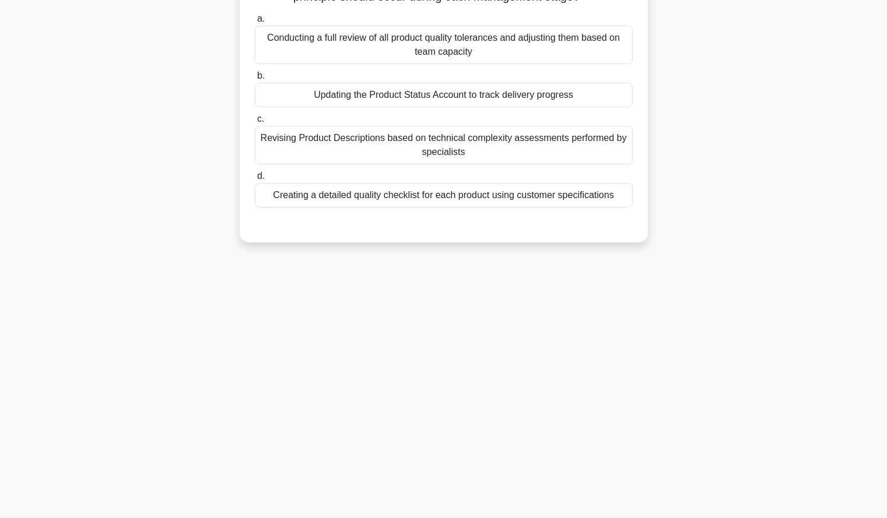
scroll to position [0, 0]
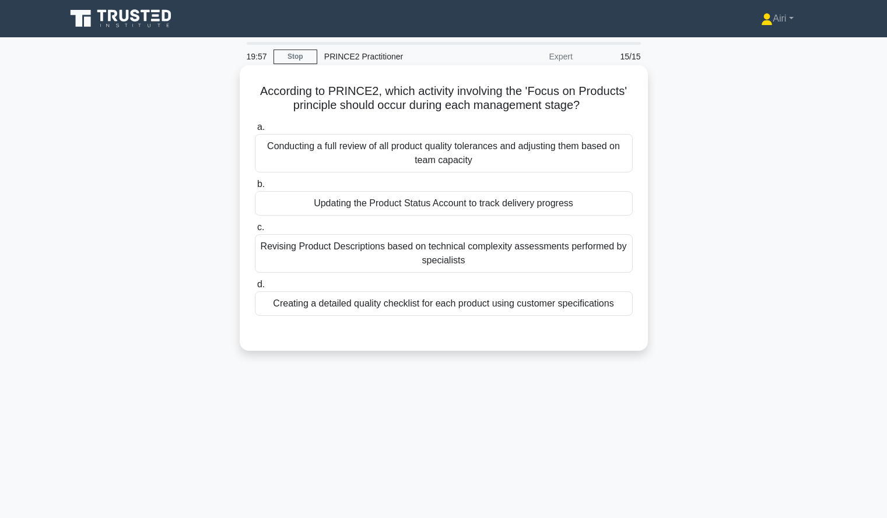
click at [603, 205] on div "Updating the Product Status Account to track delivery progress" at bounding box center [444, 203] width 378 height 24
click at [255, 188] on input "b. Updating the Product Status Account to track delivery progress" at bounding box center [255, 185] width 0 height 8
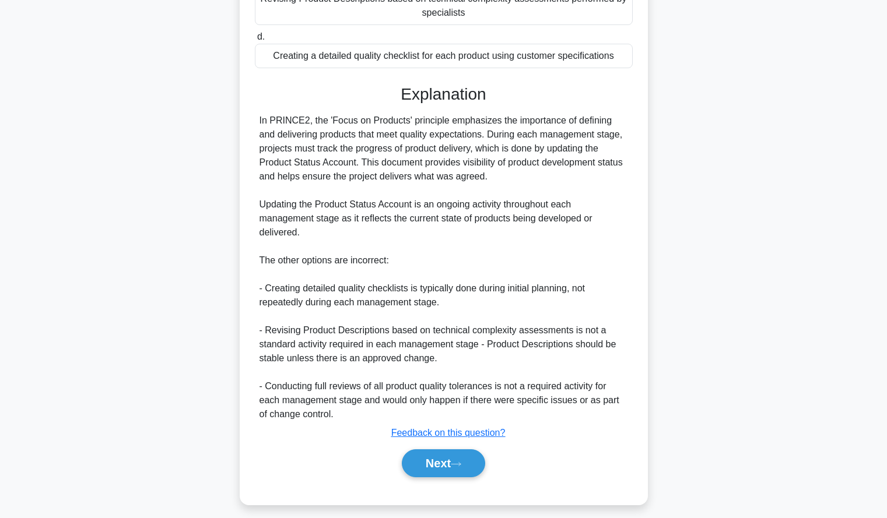
scroll to position [257, 0]
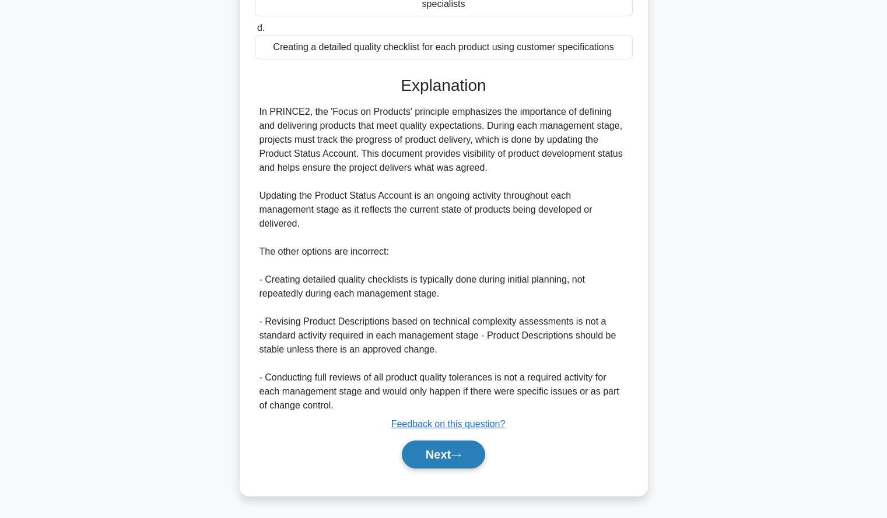
click at [412, 447] on button "Next" at bounding box center [443, 455] width 83 height 28
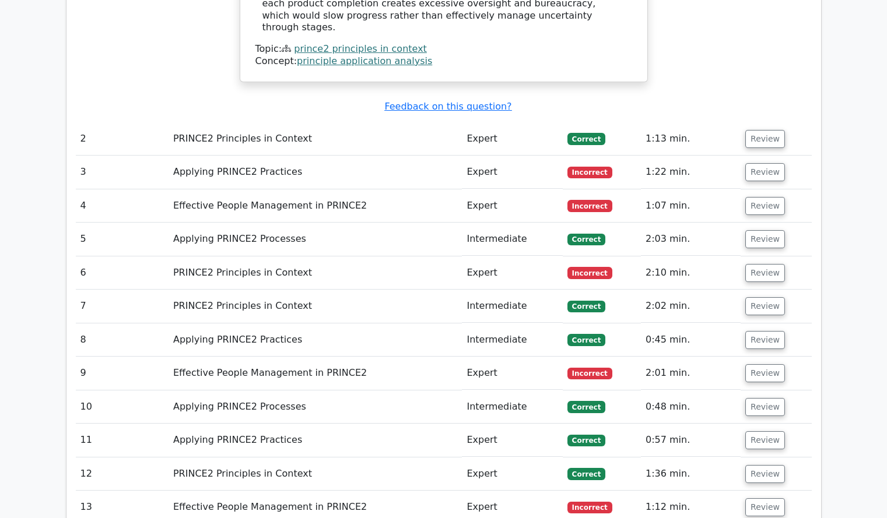
scroll to position [1184, 0]
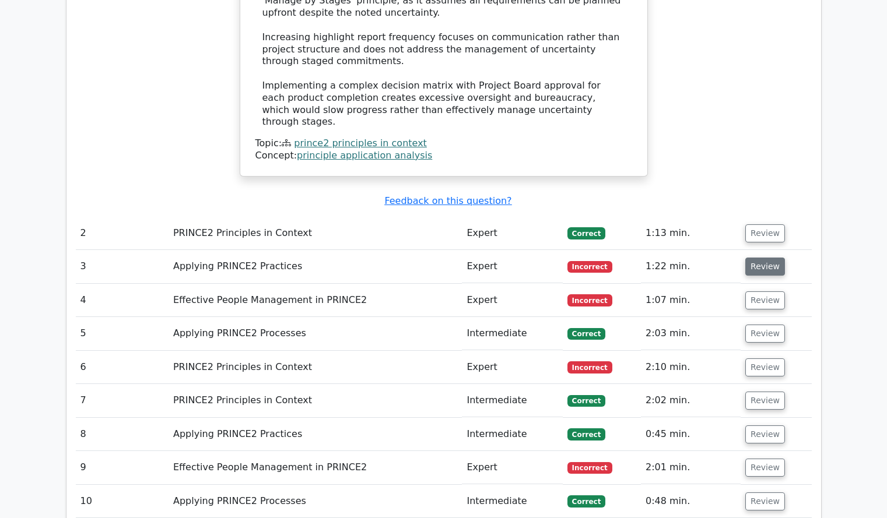
click at [762, 258] on button "Review" at bounding box center [765, 267] width 40 height 18
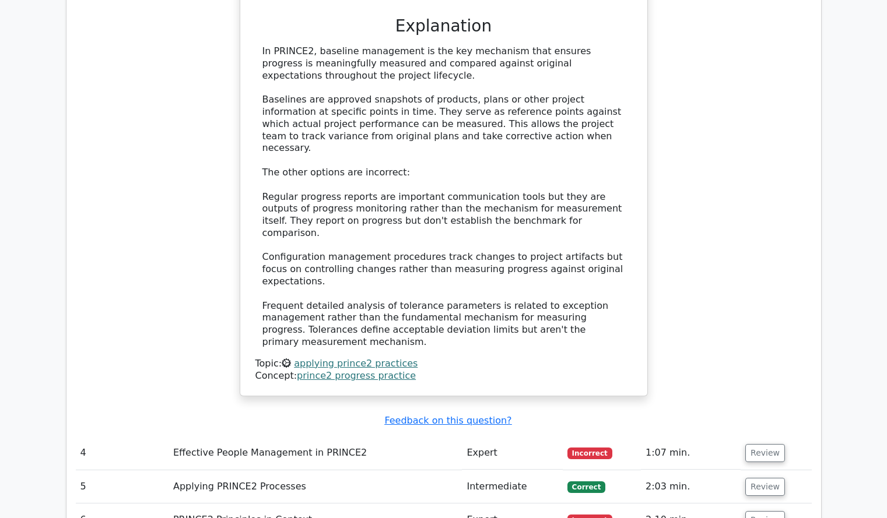
scroll to position [1726, 0]
click at [762, 444] on button "Review" at bounding box center [765, 453] width 40 height 18
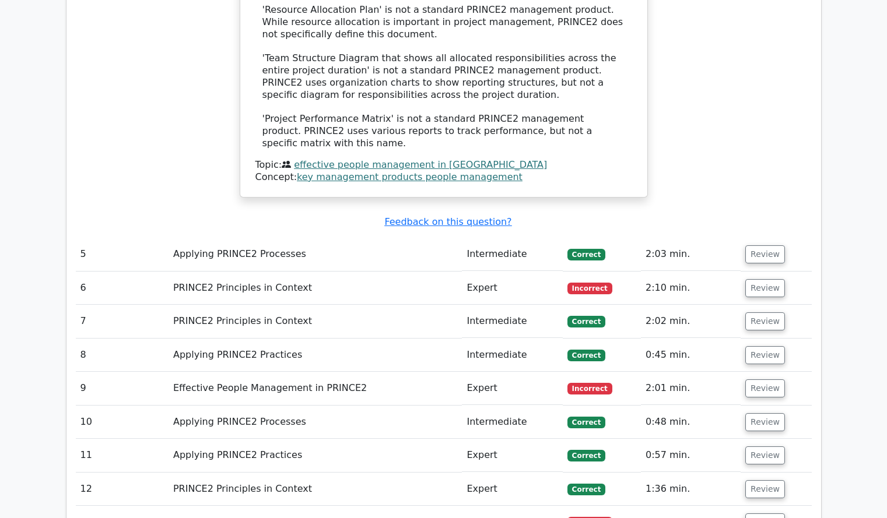
scroll to position [2595, 0]
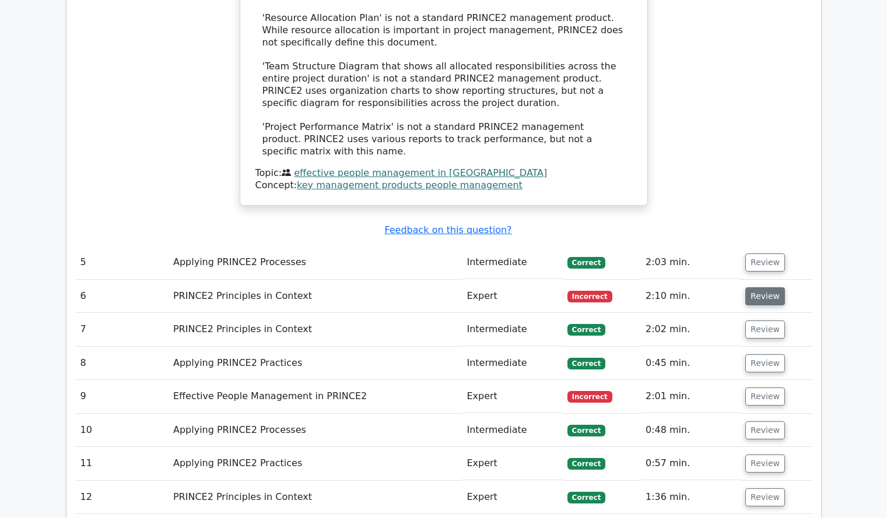
drag, startPoint x: 752, startPoint y: 133, endPoint x: 759, endPoint y: 135, distance: 6.8
click at [759, 288] on button "Review" at bounding box center [765, 297] width 40 height 18
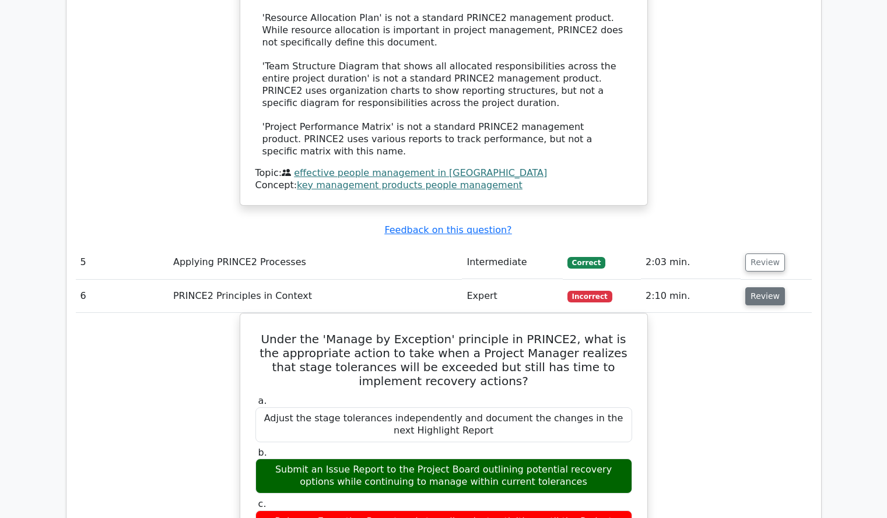
click at [759, 288] on button "Review" at bounding box center [765, 297] width 40 height 18
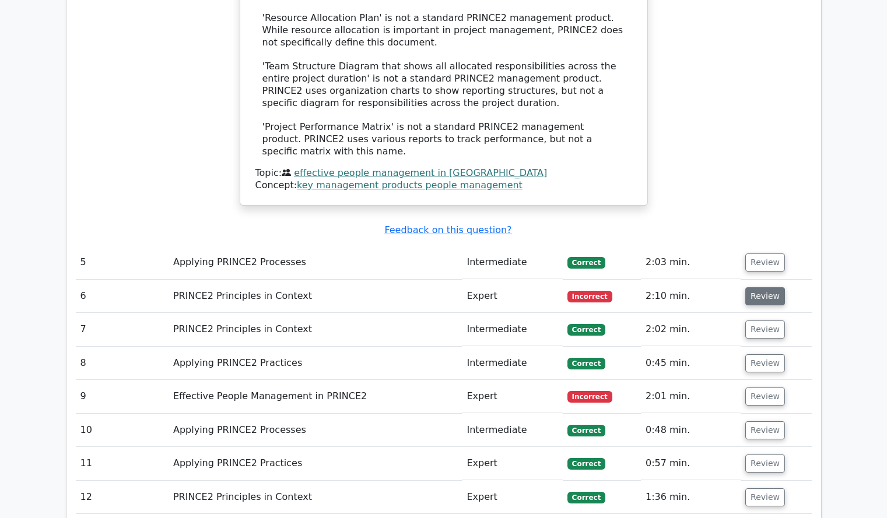
click at [759, 288] on button "Review" at bounding box center [765, 297] width 40 height 18
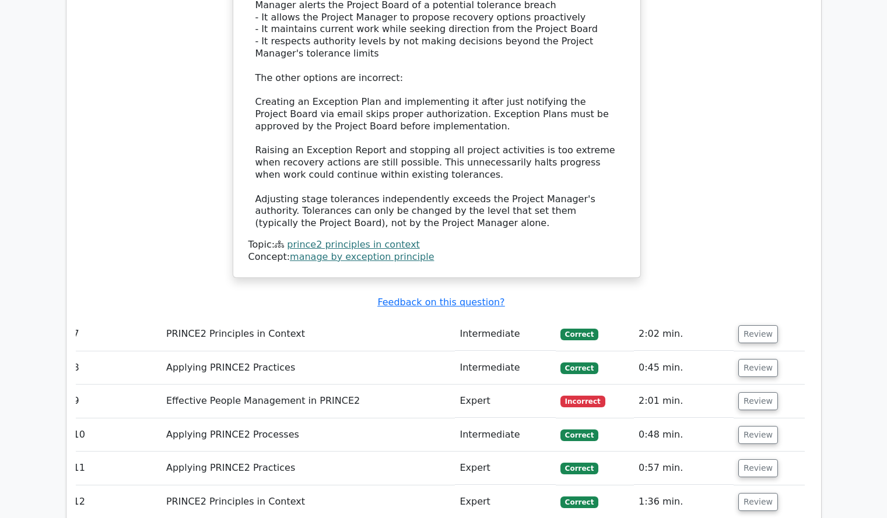
scroll to position [3336, 0]
click at [753, 392] on button "Review" at bounding box center [758, 401] width 40 height 18
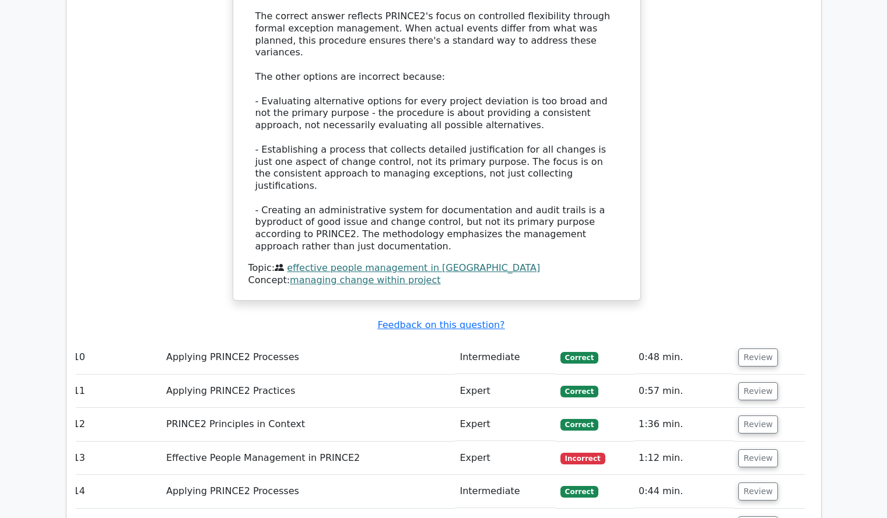
scroll to position [4106, 0]
click at [749, 449] on button "Review" at bounding box center [758, 458] width 40 height 18
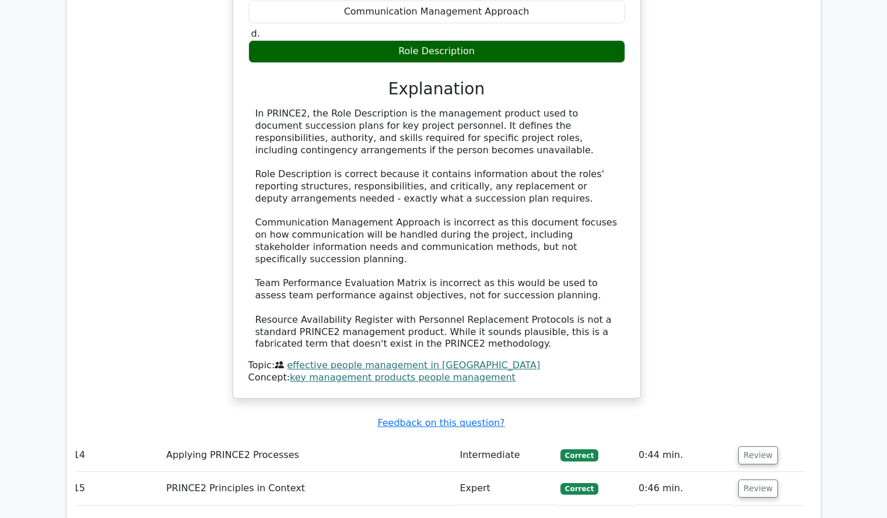
scroll to position [4742, 0]
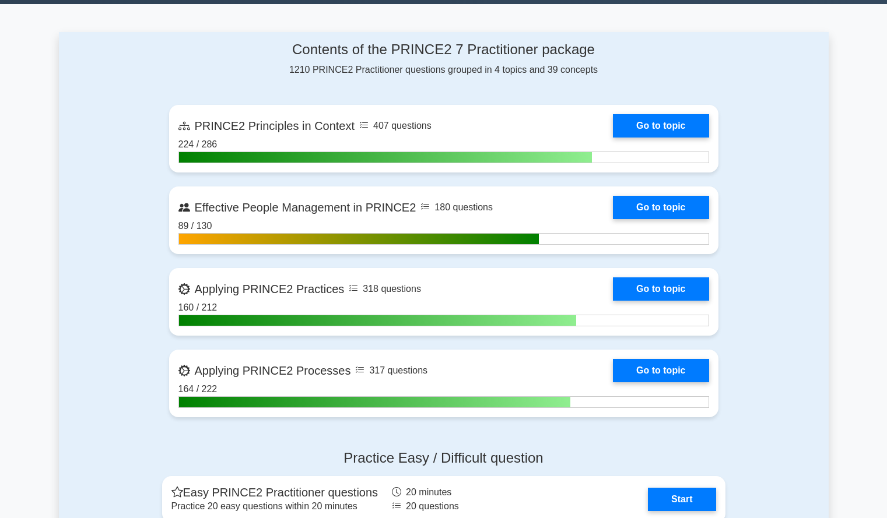
scroll to position [464, 0]
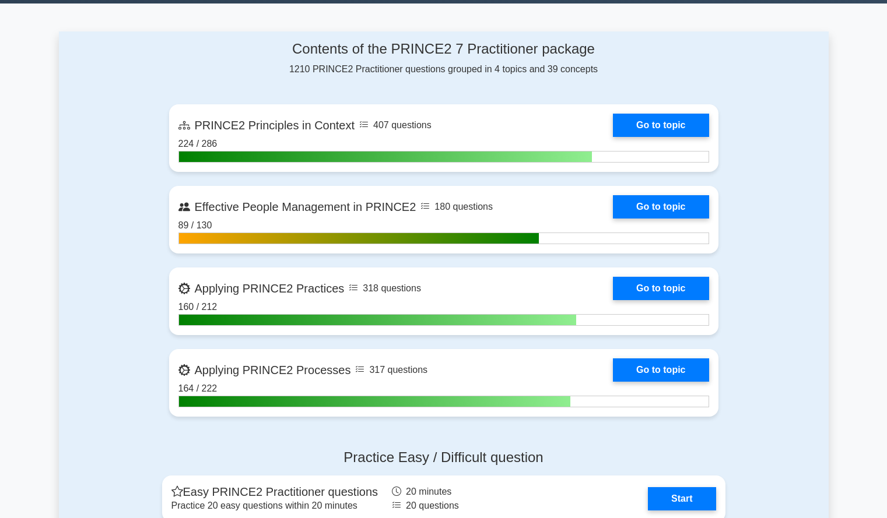
click at [119, 225] on div "Contents of the PRINCE2 7 Practitioner package 1210 PRINCE2 Practitioner questi…" at bounding box center [444, 235] width 770 height 409
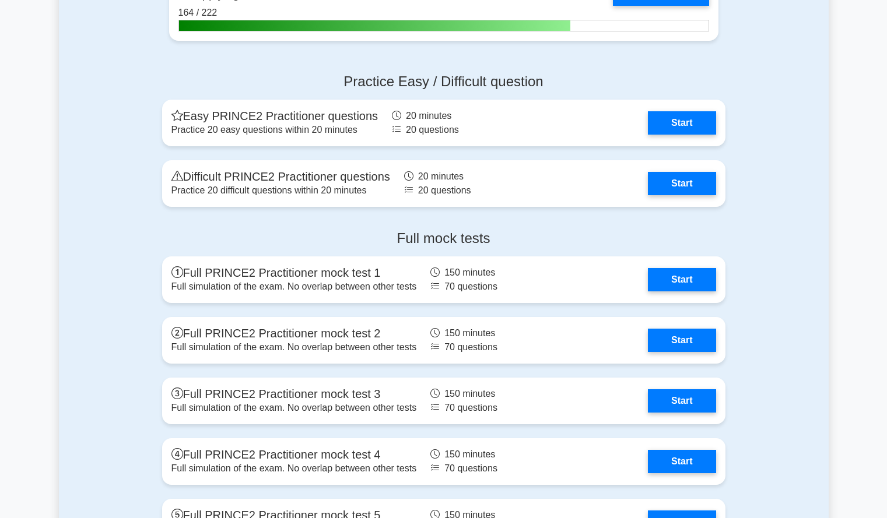
scroll to position [1065, 0]
